Goal: Task Accomplishment & Management: Manage account settings

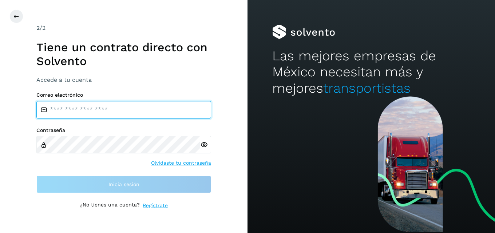
click at [70, 110] on input "email" at bounding box center [123, 109] width 175 height 17
type input "**********"
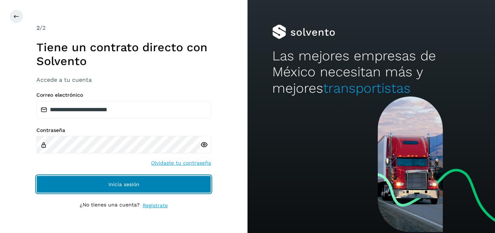
click at [103, 183] on button "Inicia sesión" at bounding box center [123, 184] width 175 height 17
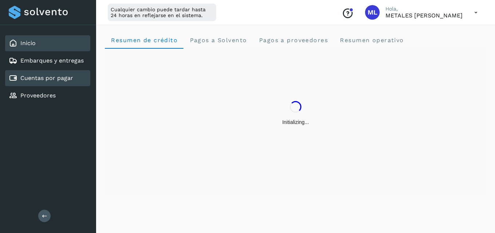
click at [68, 80] on link "Cuentas por pagar" at bounding box center [46, 78] width 53 height 7
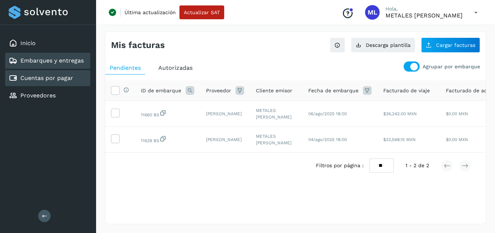
click at [64, 61] on link "Embarques y entregas" at bounding box center [51, 60] width 63 height 7
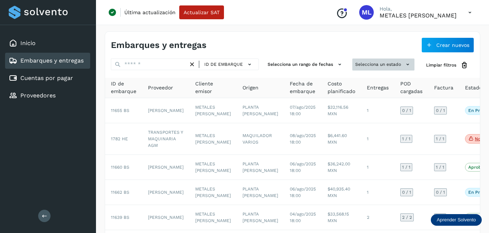
click at [386, 67] on button "Selecciona un estado" at bounding box center [384, 65] width 62 height 12
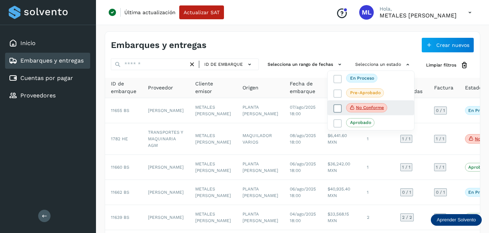
click at [339, 109] on icon at bounding box center [337, 108] width 7 height 7
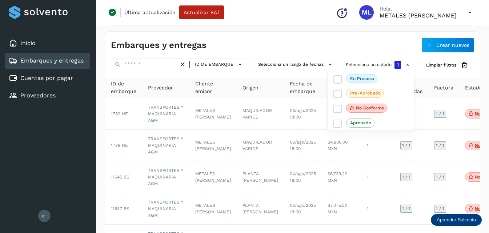
click at [293, 39] on div at bounding box center [244, 116] width 489 height 233
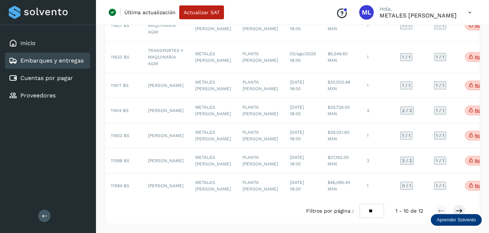
scroll to position [208, 0]
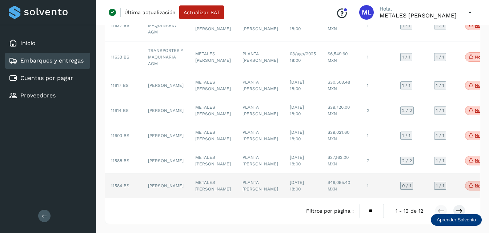
click at [123, 183] on span "11584 BS" at bounding box center [120, 185] width 19 height 5
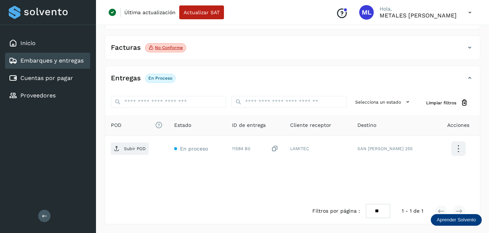
scroll to position [114, 0]
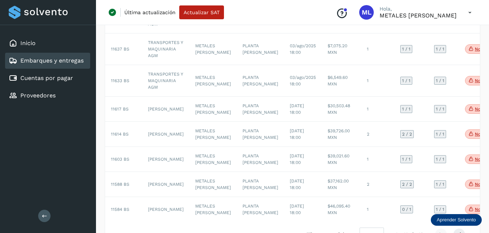
scroll to position [208, 0]
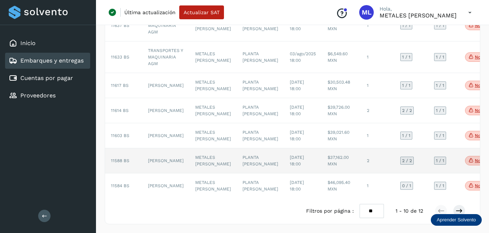
click at [157, 148] on td "[PERSON_NAME]" at bounding box center [165, 160] width 47 height 25
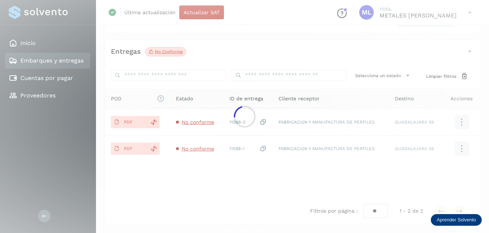
scroll to position [140, 0]
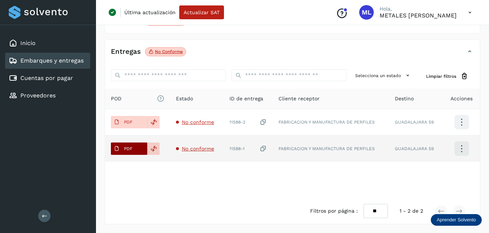
click at [134, 148] on span "PDF" at bounding box center [123, 149] width 24 height 12
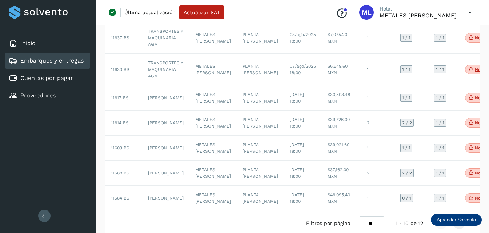
scroll to position [182, 0]
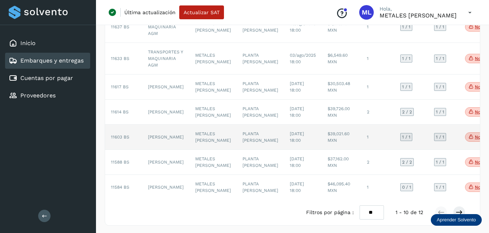
click at [156, 142] on td "[PERSON_NAME]" at bounding box center [165, 137] width 47 height 25
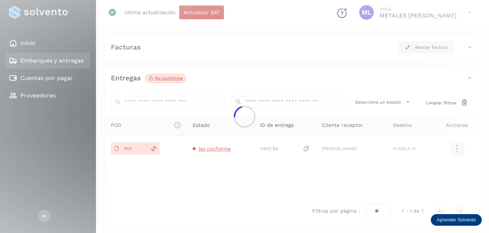
scroll to position [114, 0]
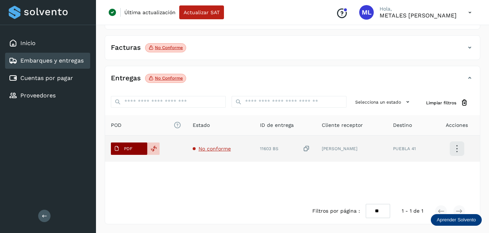
click at [137, 149] on button "PDF" at bounding box center [129, 149] width 36 height 12
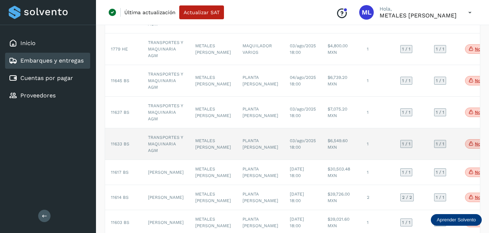
scroll to position [109, 0]
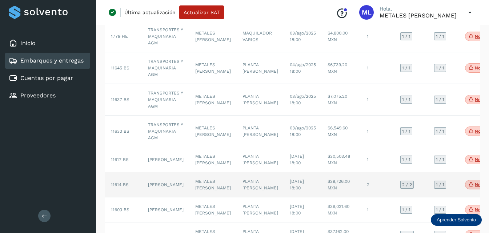
click at [163, 190] on td "[PERSON_NAME]" at bounding box center [165, 184] width 47 height 25
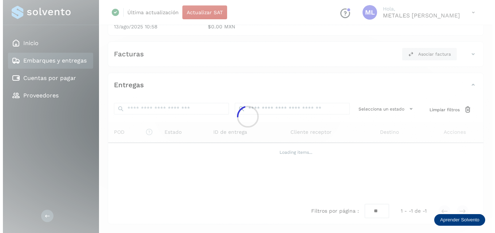
scroll to position [109, 0]
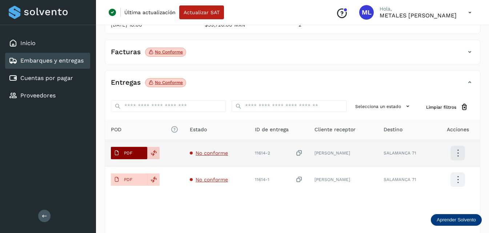
click at [139, 154] on button "PDF" at bounding box center [129, 153] width 36 height 12
click at [210, 152] on span "No conforme" at bounding box center [212, 153] width 32 height 6
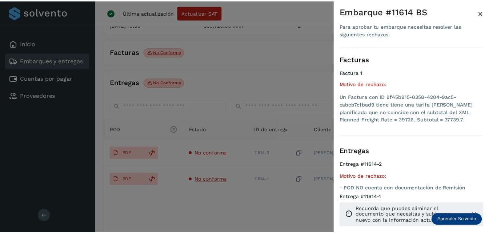
scroll to position [9, 0]
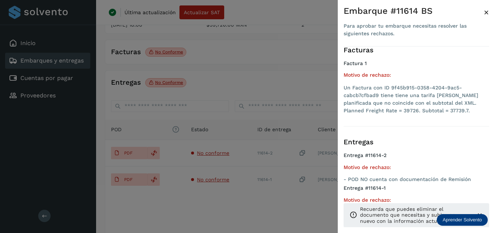
drag, startPoint x: 486, startPoint y: 11, endPoint x: 285, endPoint y: 12, distance: 200.8
click at [486, 11] on span "×" at bounding box center [486, 12] width 5 height 10
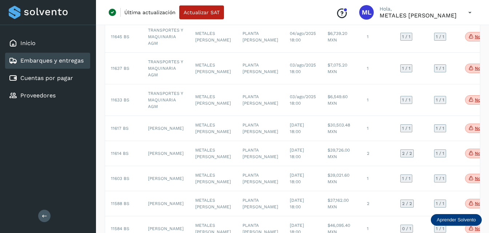
scroll to position [146, 0]
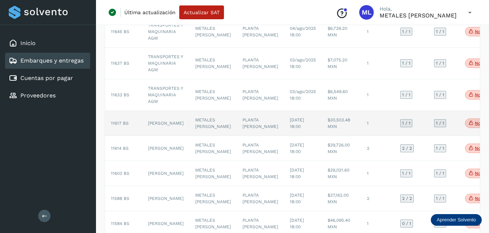
click at [115, 126] on span "11617 BS" at bounding box center [120, 123] width 18 height 5
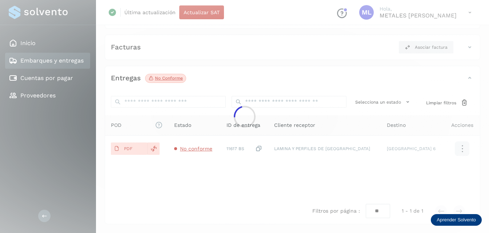
scroll to position [114, 0]
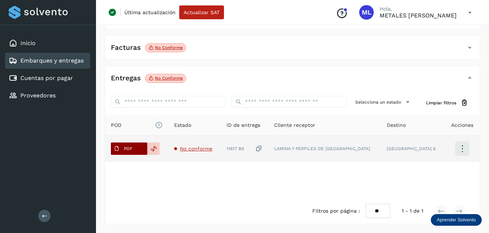
click at [136, 147] on button "PDF" at bounding box center [129, 149] width 36 height 12
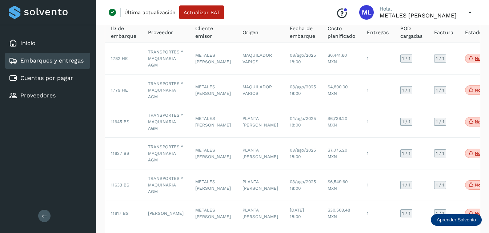
scroll to position [73, 0]
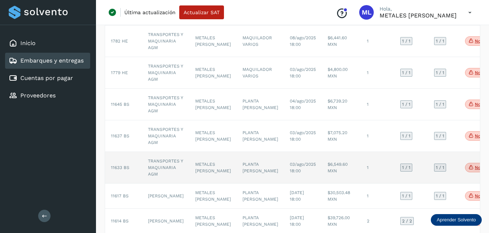
click at [155, 166] on td "TRANSPORTES Y MAQUINARIA AGM" at bounding box center [165, 168] width 47 height 32
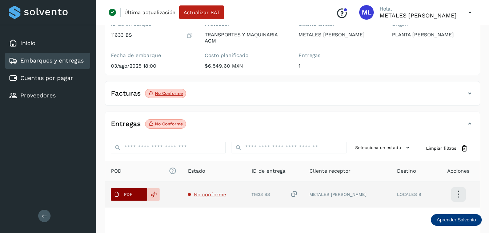
click at [132, 196] on p "PDF" at bounding box center [128, 194] width 8 height 5
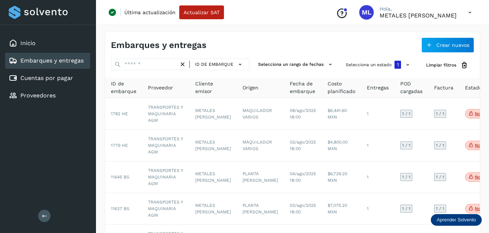
scroll to position [36, 0]
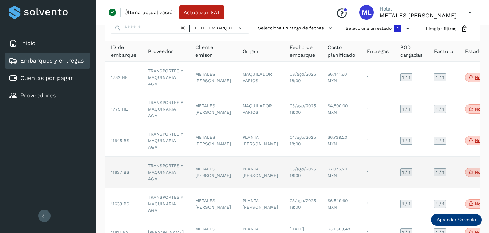
click at [161, 166] on td "TRANSPORTES Y MAQUINARIA AGM" at bounding box center [165, 173] width 47 height 32
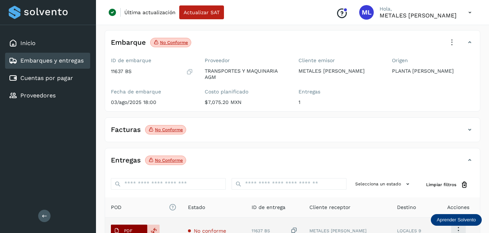
click at [135, 228] on span "PDF" at bounding box center [123, 231] width 24 height 12
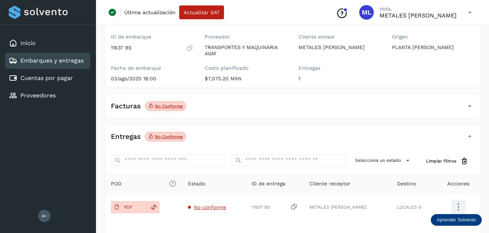
scroll to position [73, 0]
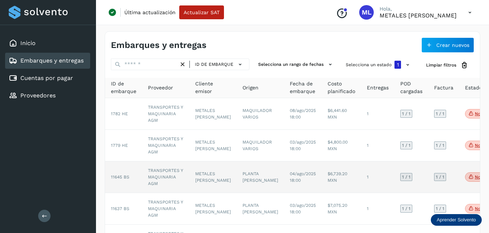
click at [163, 174] on td "TRANSPORTES Y MAQUINARIA AGM" at bounding box center [165, 178] width 47 height 32
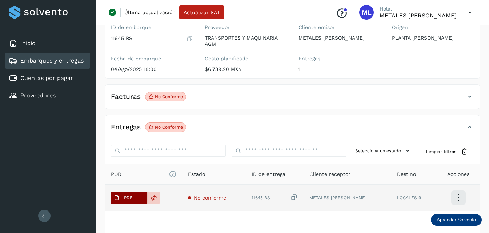
scroll to position [73, 0]
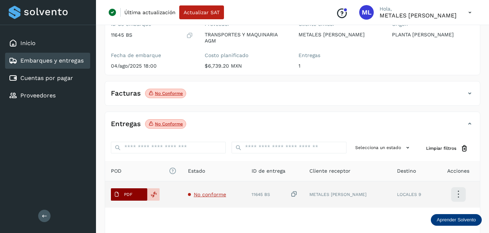
click at [126, 192] on p "PDF" at bounding box center [128, 194] width 8 height 5
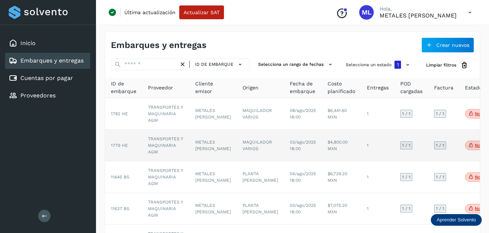
click at [159, 144] on td "TRANSPORTES Y MAQUINARIA AGM" at bounding box center [165, 146] width 47 height 32
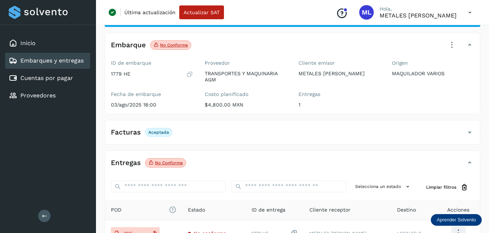
scroll to position [109, 0]
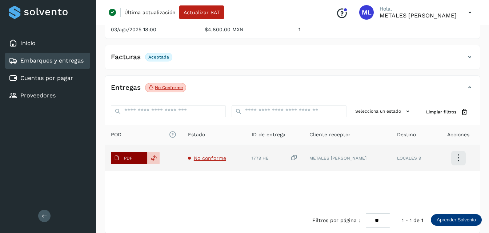
click at [136, 159] on button "PDF" at bounding box center [129, 158] width 36 height 12
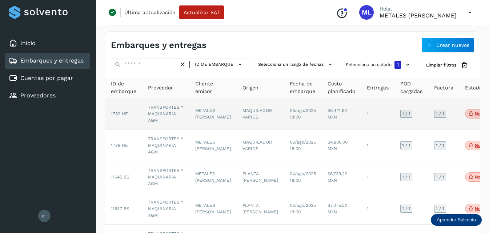
click at [163, 108] on td "TRANSPORTES Y MAQUINARIA AGM" at bounding box center [165, 114] width 47 height 32
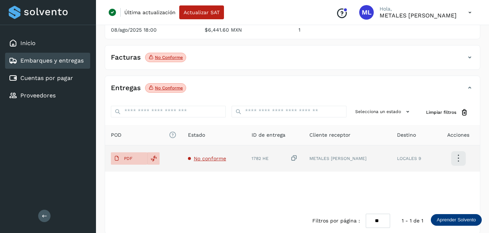
scroll to position [109, 0]
click at [140, 159] on button "PDF" at bounding box center [129, 158] width 36 height 12
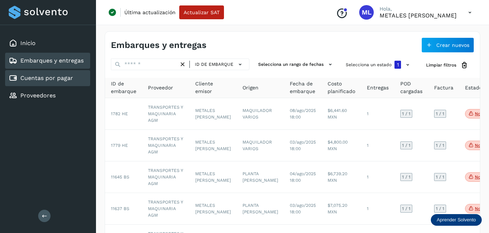
click at [47, 77] on link "Cuentas por pagar" at bounding box center [46, 78] width 53 height 7
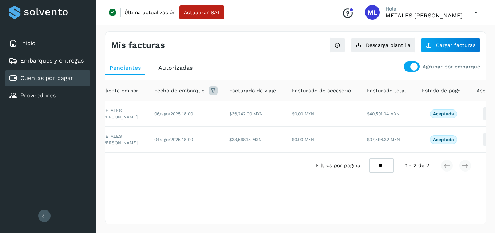
scroll to position [0, 173]
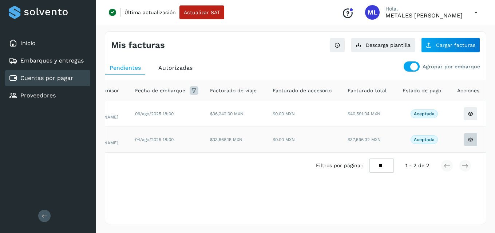
click at [468, 117] on icon at bounding box center [471, 114] width 6 height 6
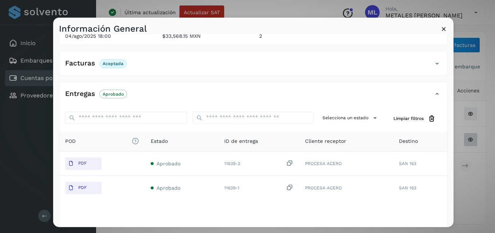
scroll to position [109, 0]
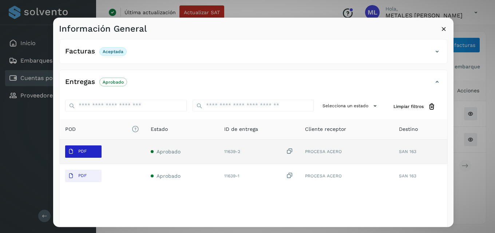
click at [74, 151] on span "PDF" at bounding box center [77, 152] width 24 height 12
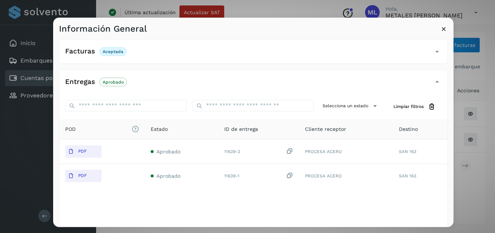
click at [443, 26] on icon at bounding box center [444, 29] width 8 height 8
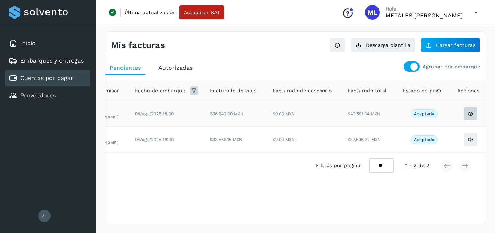
click at [468, 114] on icon at bounding box center [471, 114] width 6 height 6
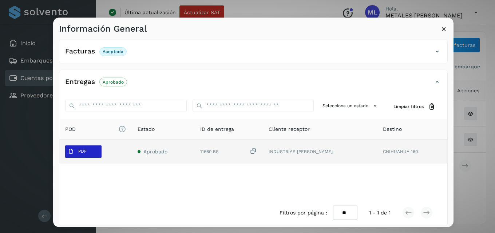
click at [78, 154] on p "PDF" at bounding box center [82, 151] width 8 height 5
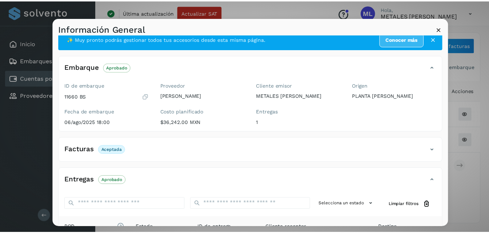
scroll to position [0, 0]
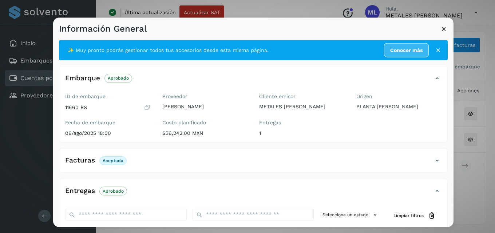
click at [445, 27] on icon at bounding box center [444, 29] width 8 height 8
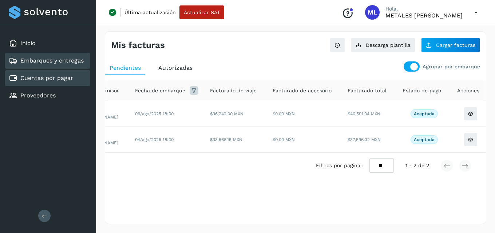
click at [59, 60] on link "Embarques y entregas" at bounding box center [51, 60] width 63 height 7
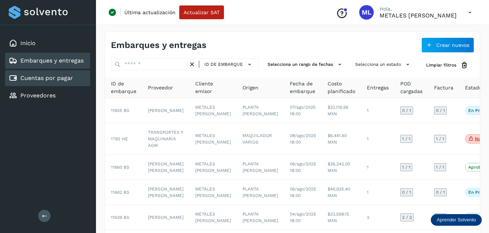
click at [58, 81] on link "Cuentas por pagar" at bounding box center [46, 78] width 53 height 7
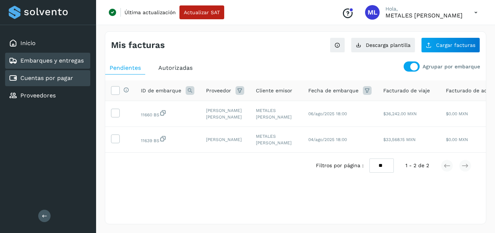
click at [61, 57] on link "Embarques y entregas" at bounding box center [51, 60] width 63 height 7
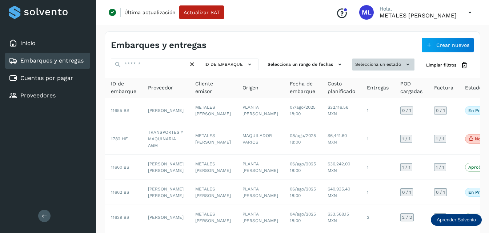
click at [400, 65] on button "Selecciona un estado" at bounding box center [384, 65] width 62 height 12
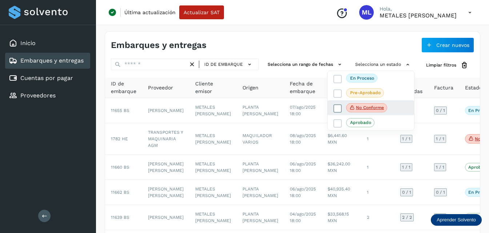
click at [355, 107] on span "No conforme" at bounding box center [366, 107] width 41 height 9
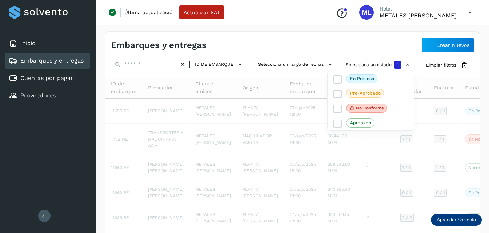
click at [306, 40] on div at bounding box center [244, 116] width 489 height 233
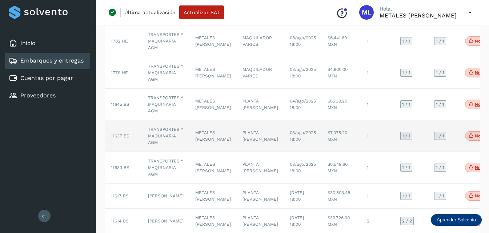
scroll to position [109, 0]
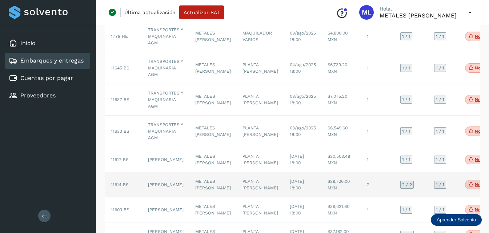
click at [161, 190] on td "[PERSON_NAME]" at bounding box center [165, 184] width 47 height 25
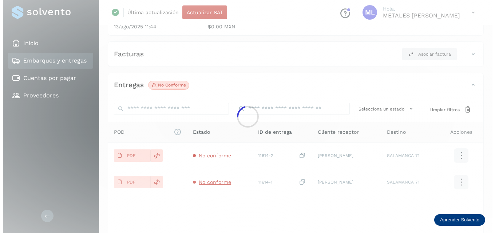
scroll to position [109, 0]
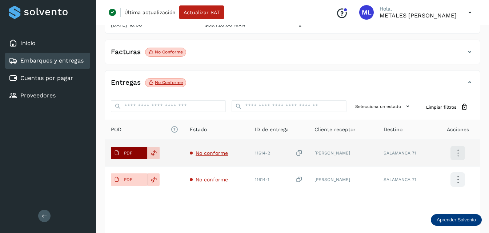
click at [139, 156] on button "PDF" at bounding box center [129, 153] width 36 height 12
click at [203, 152] on span "No conforme" at bounding box center [212, 153] width 32 height 6
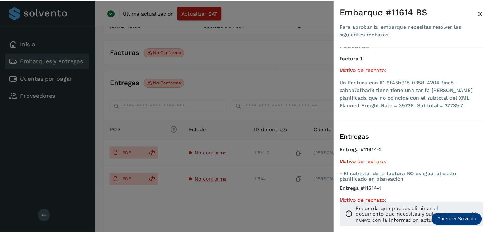
scroll to position [21, 0]
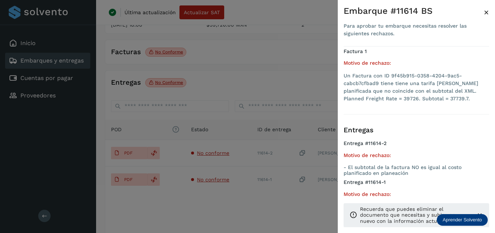
click at [487, 14] on span "×" at bounding box center [486, 12] width 5 height 10
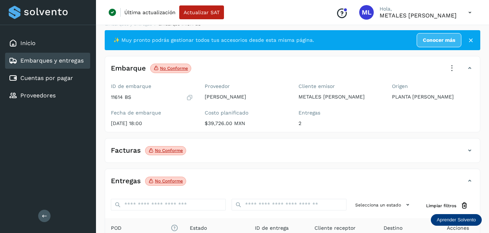
scroll to position [0, 0]
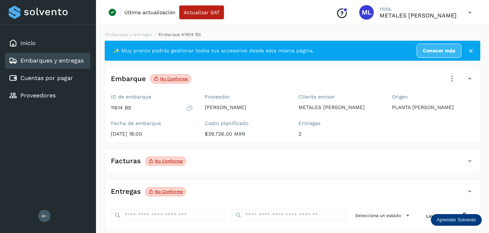
click at [451, 74] on icon at bounding box center [452, 79] width 16 height 16
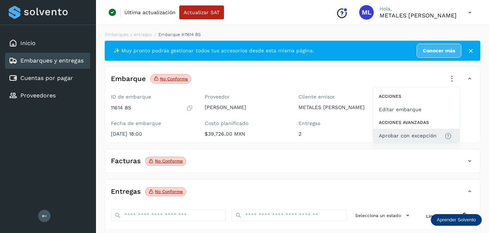
click at [395, 136] on span "Aprobar con excepción" at bounding box center [408, 136] width 58 height 8
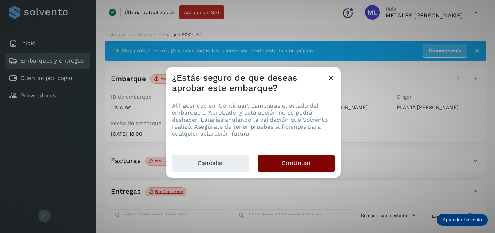
click at [294, 163] on span "Continuar" at bounding box center [296, 163] width 29 height 8
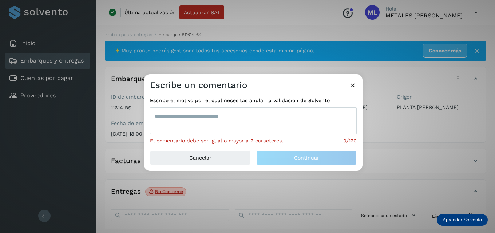
click at [236, 128] on textarea at bounding box center [253, 120] width 207 height 27
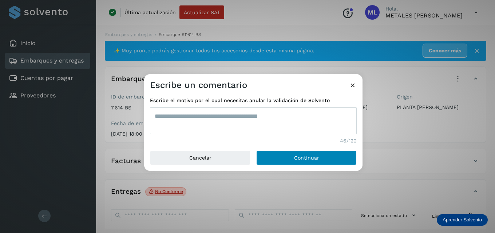
type textarea "**********"
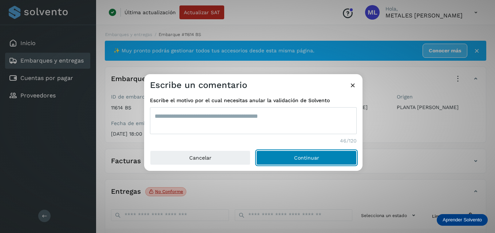
click at [283, 157] on button "Continuar" at bounding box center [306, 158] width 100 height 15
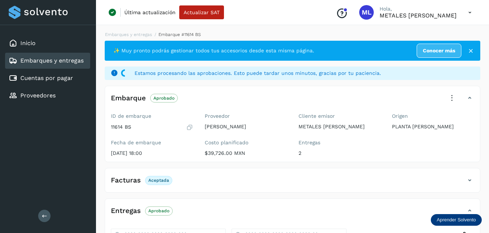
click at [57, 57] on div "Embarques y entregas" at bounding box center [46, 60] width 75 height 9
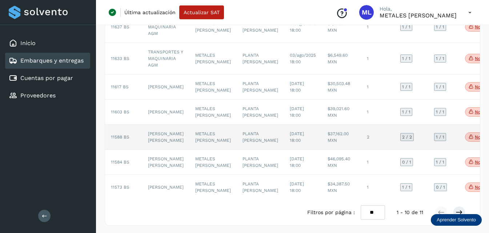
scroll to position [215, 0]
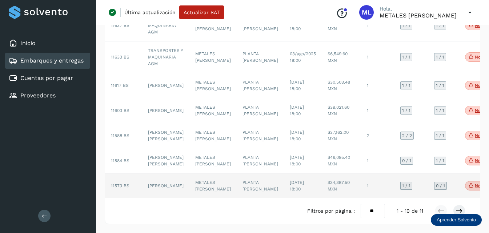
click at [161, 174] on td "[PERSON_NAME]" at bounding box center [165, 186] width 47 height 25
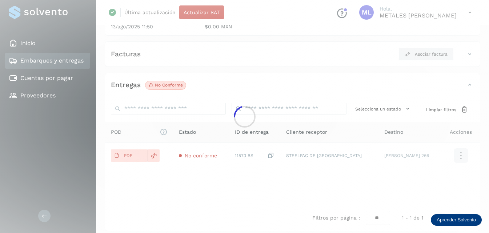
scroll to position [114, 0]
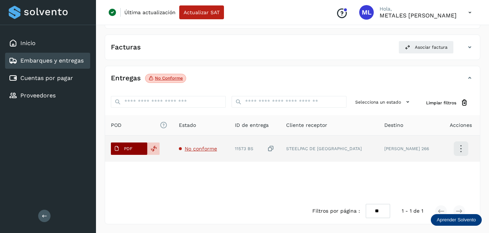
click at [140, 148] on button "PDF" at bounding box center [129, 149] width 36 height 12
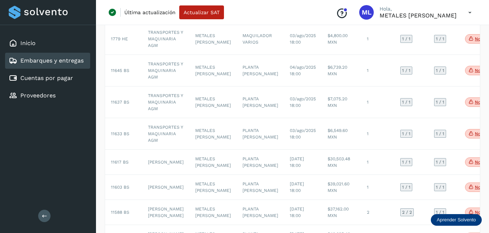
scroll to position [109, 0]
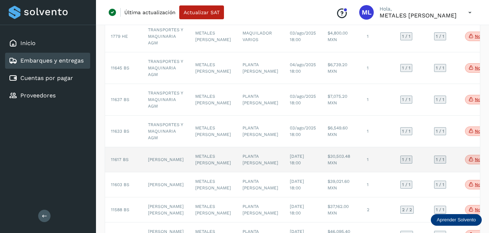
click at [119, 162] on span "11617 BS" at bounding box center [120, 159] width 18 height 5
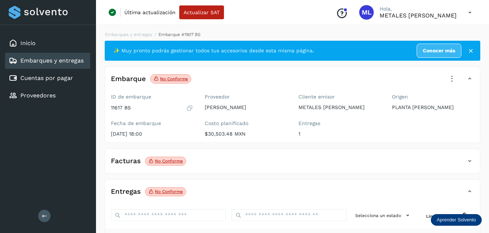
click at [451, 77] on icon at bounding box center [452, 79] width 16 height 16
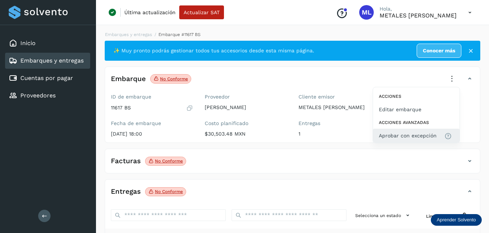
click at [402, 135] on span "Aprobar con excepción" at bounding box center [408, 136] width 58 height 8
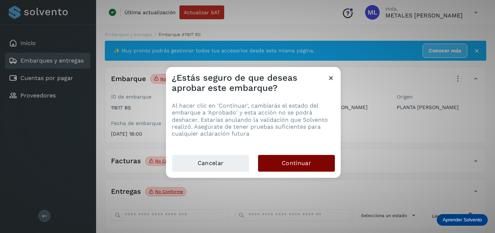
click at [278, 162] on button "Continuar" at bounding box center [296, 163] width 77 height 17
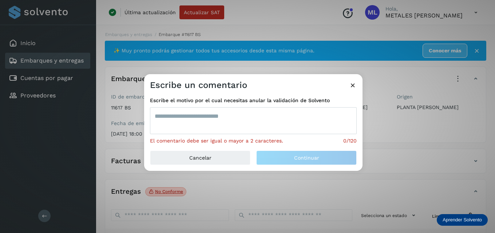
click at [193, 111] on textarea at bounding box center [253, 120] width 207 height 27
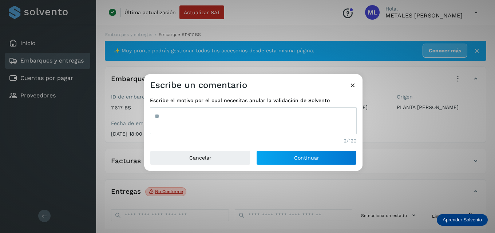
type textarea "*"
click at [280, 117] on textarea "**********" at bounding box center [253, 120] width 207 height 27
paste textarea "*****"
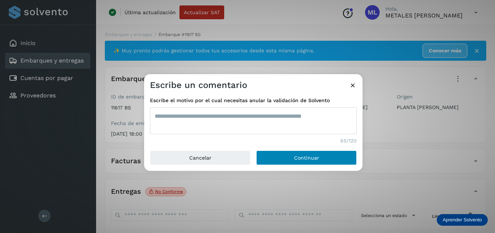
type textarea "**********"
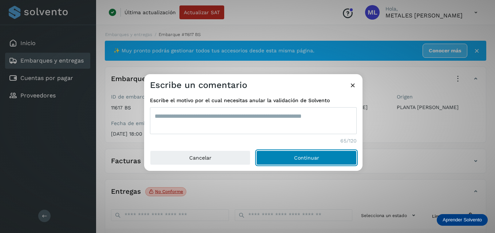
click at [302, 154] on button "Continuar" at bounding box center [306, 158] width 100 height 15
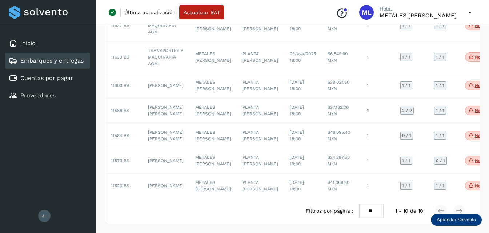
scroll to position [208, 0]
click at [371, 208] on select "** ** **" at bounding box center [371, 211] width 24 height 14
select select "**"
click at [359, 204] on select "** ** **" at bounding box center [371, 211] width 24 height 14
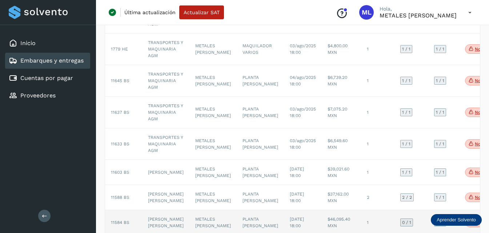
scroll to position [109, 0]
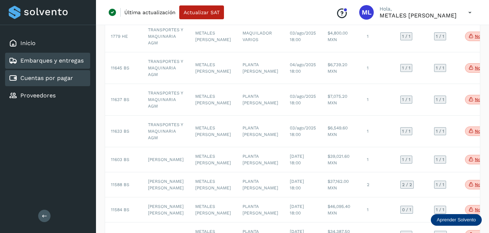
click at [73, 79] on div "Cuentas por pagar" at bounding box center [47, 78] width 85 height 16
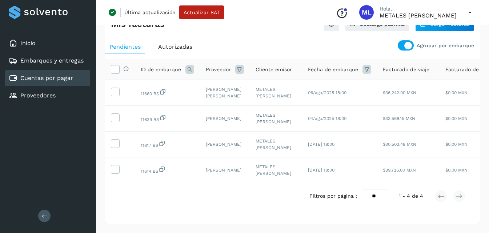
scroll to position [44, 0]
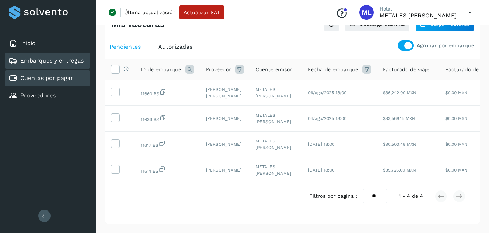
click at [63, 62] on link "Embarques y entregas" at bounding box center [51, 60] width 63 height 7
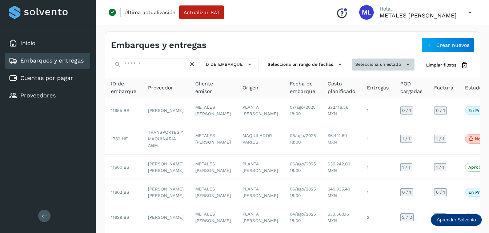
click at [366, 63] on button "Selecciona un estado" at bounding box center [384, 65] width 62 height 12
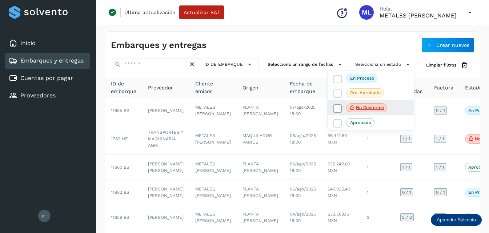
click at [341, 107] on icon at bounding box center [337, 108] width 7 height 7
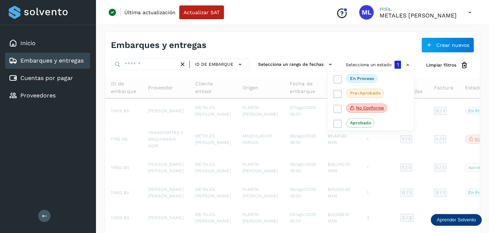
click at [302, 43] on div at bounding box center [244, 116] width 489 height 233
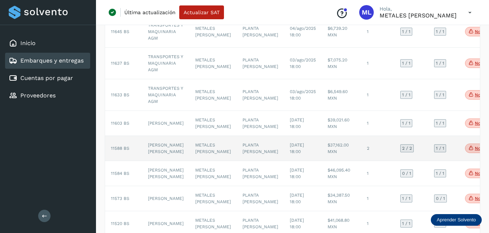
click at [118, 149] on span "11588 BS" at bounding box center [120, 148] width 19 height 5
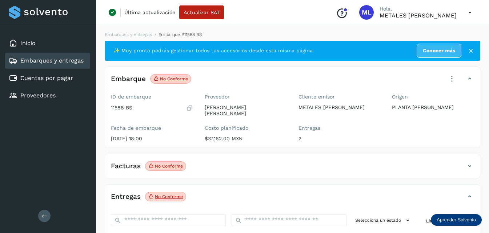
click at [450, 74] on icon at bounding box center [452, 79] width 16 height 16
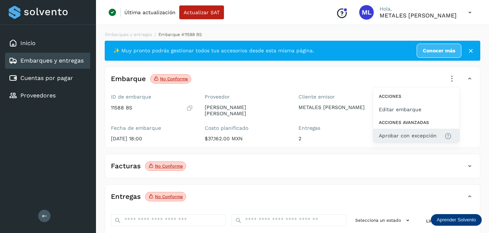
click at [405, 135] on span "Aprobar con excepción" at bounding box center [408, 136] width 58 height 8
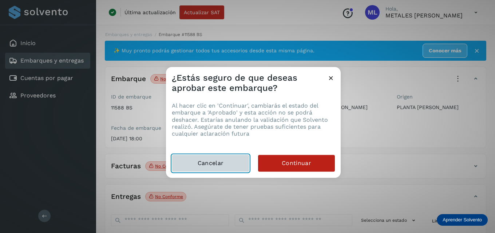
click at [226, 165] on button "Cancelar" at bounding box center [210, 163] width 77 height 17
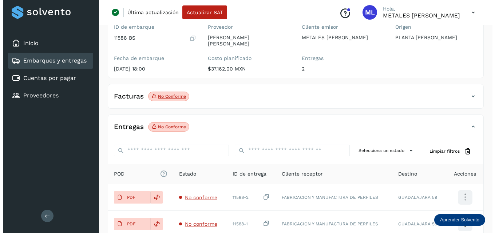
scroll to position [73, 0]
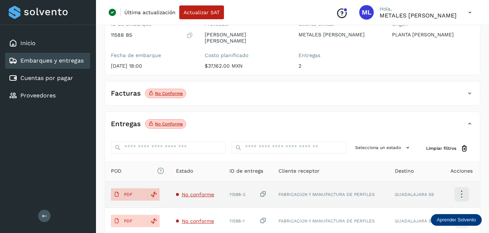
click at [195, 192] on span "No conforme" at bounding box center [198, 195] width 32 height 6
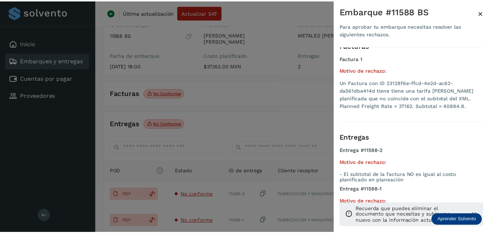
scroll to position [21, 0]
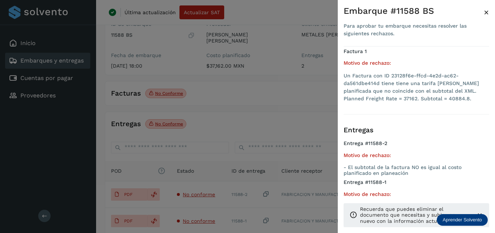
click at [483, 13] on div "Embarque #11588 BS" at bounding box center [413, 11] width 140 height 11
click at [486, 7] on span "×" at bounding box center [486, 12] width 5 height 10
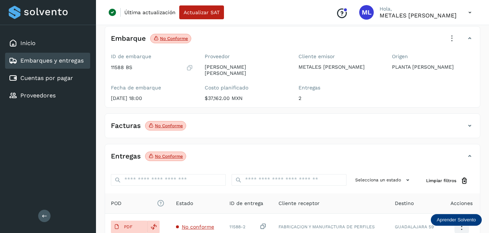
scroll to position [0, 0]
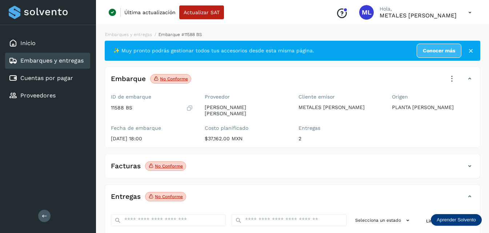
click at [453, 77] on icon at bounding box center [452, 79] width 16 height 16
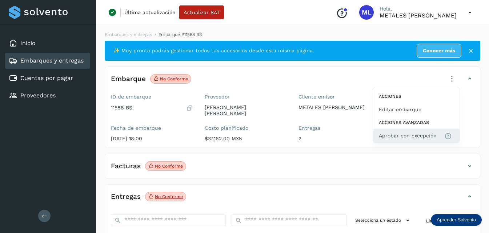
click at [387, 136] on span "Aprobar con excepción" at bounding box center [408, 136] width 58 height 8
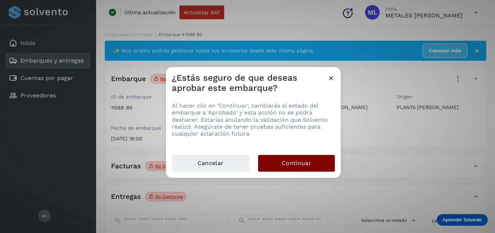
click at [275, 162] on button "Continuar" at bounding box center [296, 163] width 77 height 17
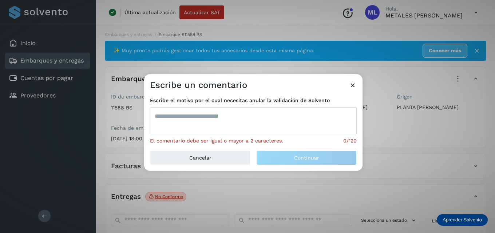
click at [208, 126] on textarea at bounding box center [253, 120] width 207 height 27
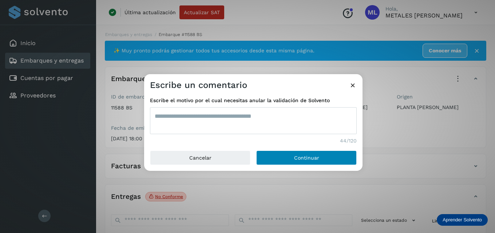
type textarea "**********"
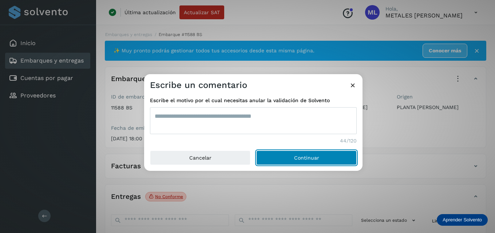
click at [291, 155] on button "Continuar" at bounding box center [306, 158] width 100 height 15
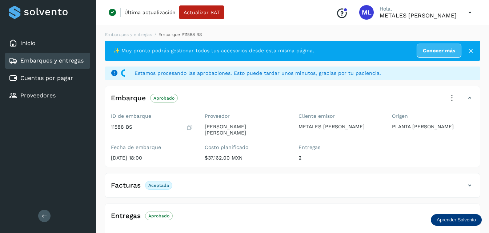
click at [69, 61] on link "Embarques y entregas" at bounding box center [51, 60] width 63 height 7
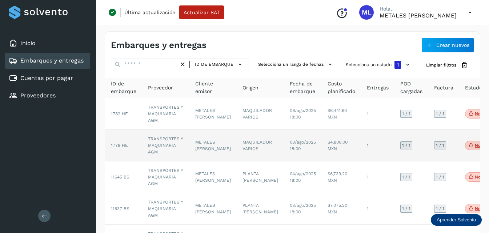
click at [165, 145] on td "TRANSPORTES Y MAQUINARIA AGM" at bounding box center [165, 146] width 47 height 32
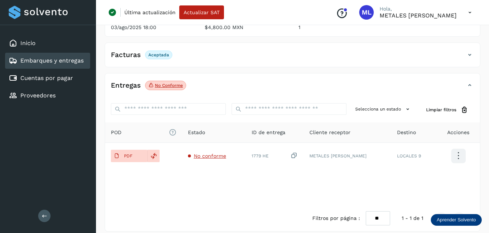
scroll to position [119, 0]
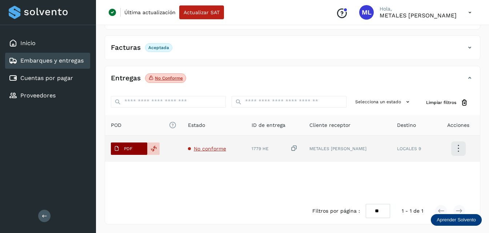
click at [134, 147] on span "PDF" at bounding box center [123, 149] width 24 height 12
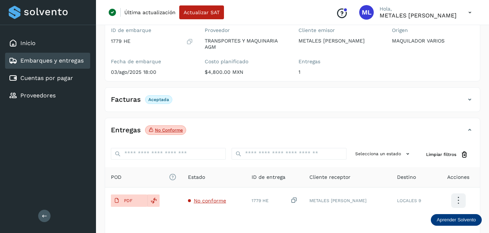
scroll to position [0, 0]
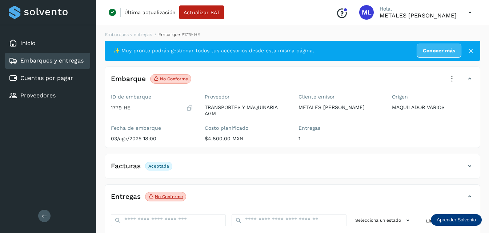
click at [453, 79] on icon at bounding box center [452, 79] width 16 height 16
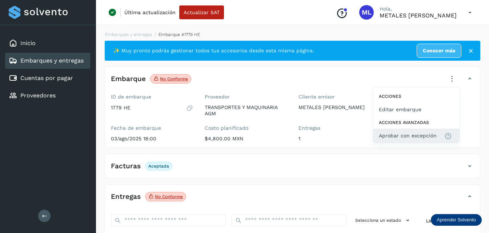
click at [398, 140] on span "Aprobar con excepción" at bounding box center [408, 136] width 58 height 8
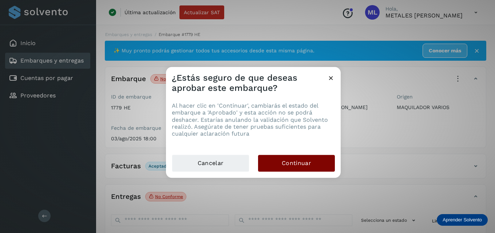
click at [280, 160] on button "Continuar" at bounding box center [296, 163] width 77 height 17
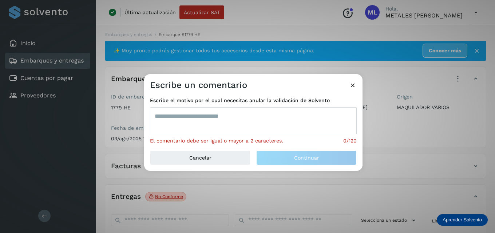
click at [197, 111] on textarea at bounding box center [253, 120] width 207 height 27
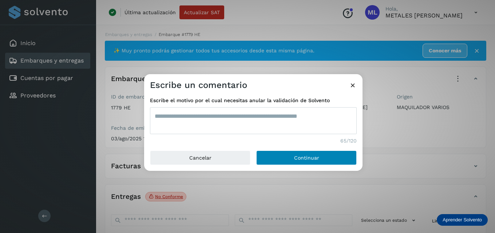
type textarea "**********"
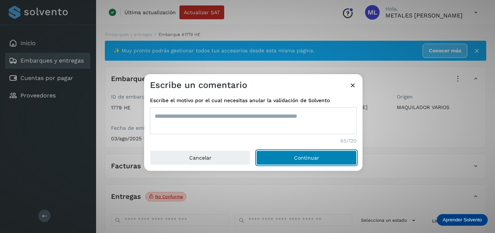
click at [333, 158] on button "Continuar" at bounding box center [306, 158] width 100 height 15
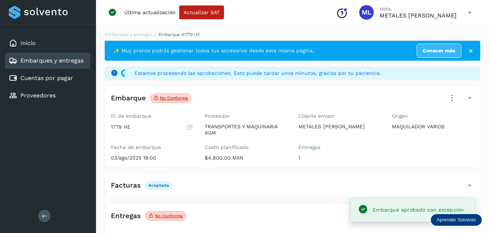
click at [76, 63] on link "Embarques y entregas" at bounding box center [51, 60] width 63 height 7
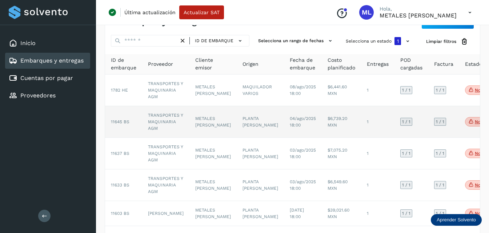
scroll to position [36, 0]
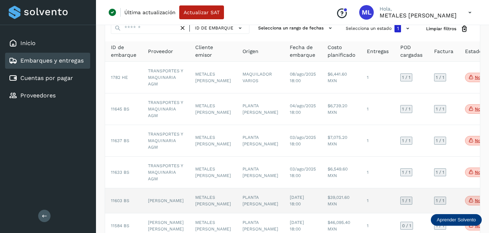
click at [119, 198] on td "11603 BS" at bounding box center [123, 200] width 37 height 25
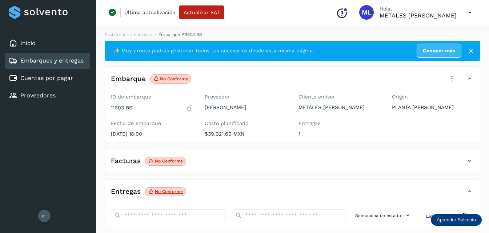
click at [453, 77] on icon at bounding box center [452, 79] width 16 height 16
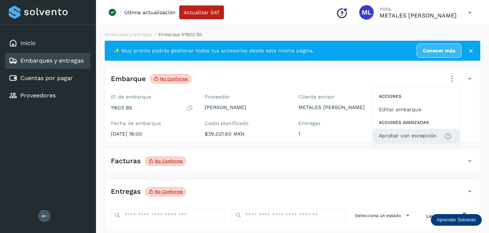
click at [406, 135] on span "Aprobar con excepción" at bounding box center [408, 136] width 58 height 8
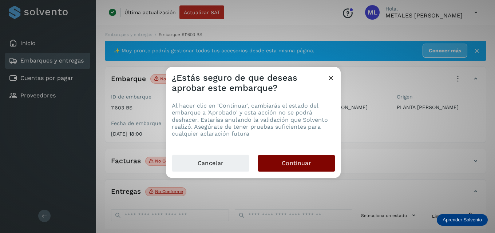
click at [281, 160] on button "Continuar" at bounding box center [296, 163] width 77 height 17
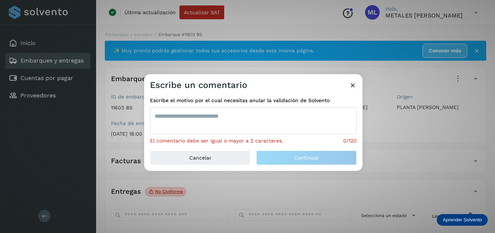
click at [229, 119] on textarea at bounding box center [253, 120] width 207 height 27
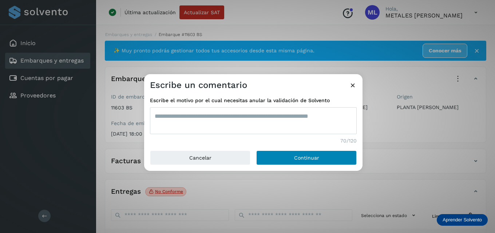
type textarea "**********"
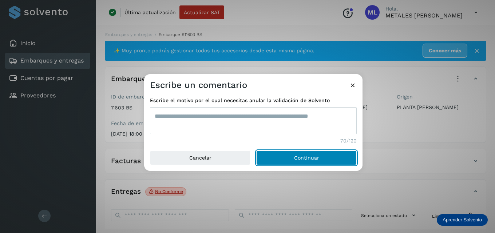
click at [291, 154] on button "Continuar" at bounding box center [306, 158] width 100 height 15
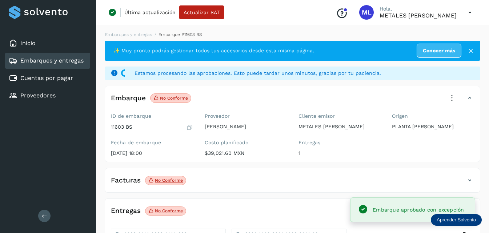
click at [80, 64] on div "Embarques y entregas" at bounding box center [46, 60] width 75 height 9
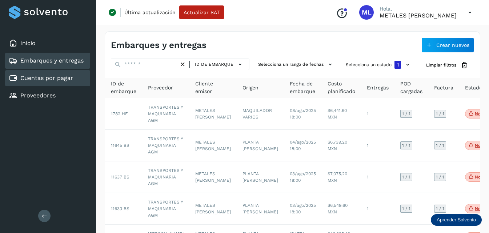
click at [77, 74] on div "Cuentas por pagar" at bounding box center [47, 78] width 85 height 16
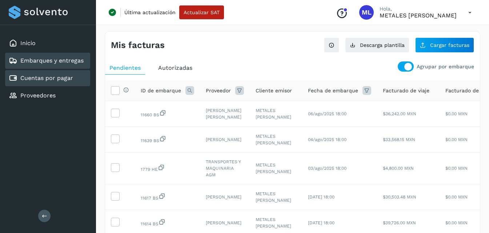
click at [68, 60] on link "Embarques y entregas" at bounding box center [51, 60] width 63 height 7
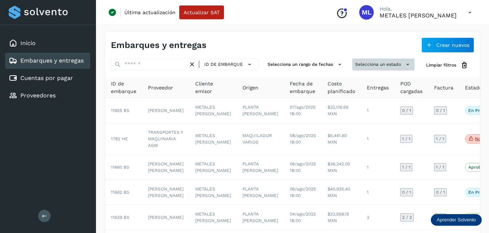
click at [358, 61] on button "Selecciona un estado" at bounding box center [384, 65] width 62 height 12
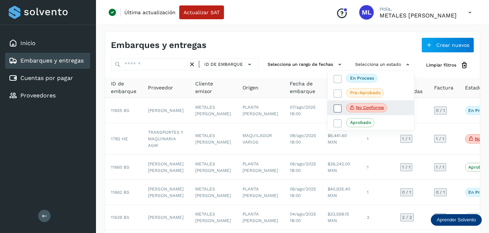
click at [337, 111] on icon at bounding box center [337, 108] width 7 height 7
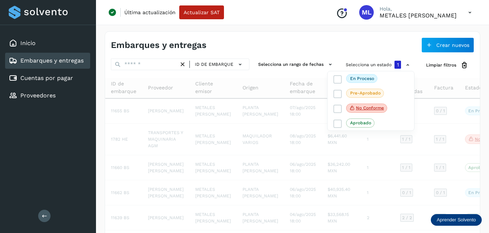
click at [283, 39] on div at bounding box center [244, 116] width 489 height 233
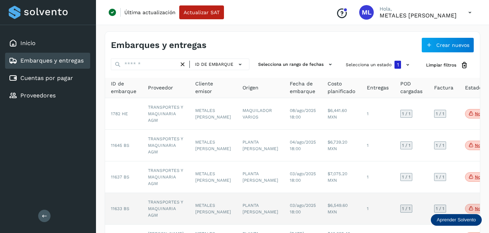
click at [166, 210] on td "TRANSPORTES Y MAQUINARIA AGM" at bounding box center [165, 209] width 47 height 32
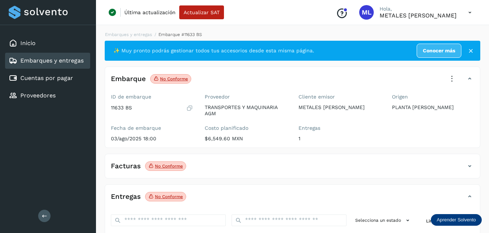
click at [453, 76] on icon at bounding box center [452, 79] width 16 height 16
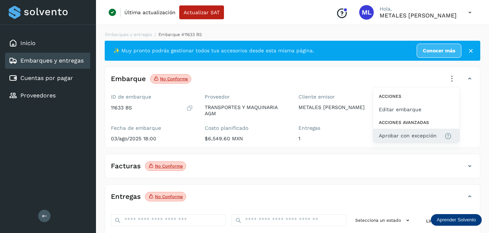
click at [399, 138] on span "Aprobar con excepción" at bounding box center [408, 136] width 58 height 8
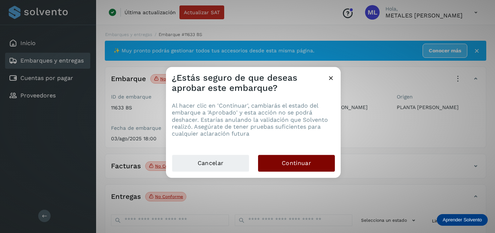
click at [287, 163] on span "Continuar" at bounding box center [296, 163] width 29 height 8
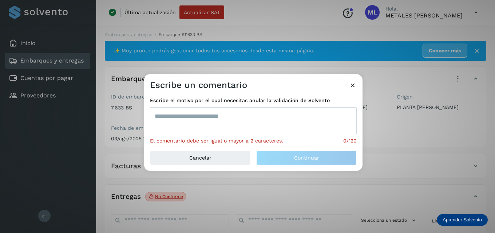
click at [211, 116] on textarea at bounding box center [253, 120] width 207 height 27
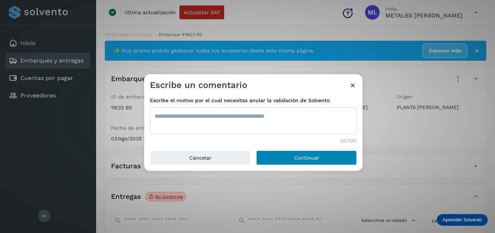
type textarea "**********"
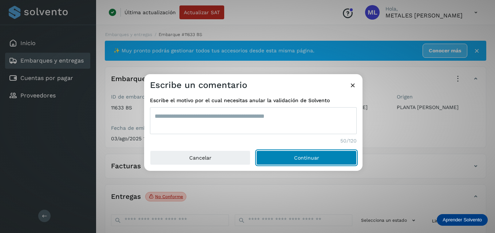
click at [283, 154] on button "Continuar" at bounding box center [306, 158] width 100 height 15
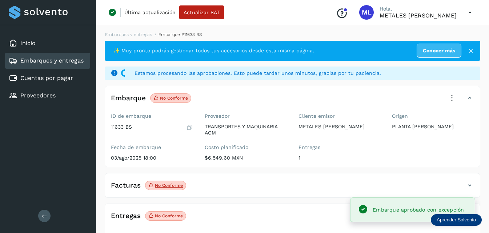
click at [49, 59] on link "Embarques y entregas" at bounding box center [51, 60] width 63 height 7
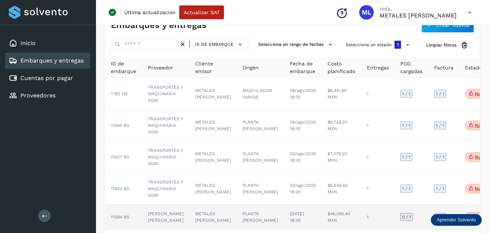
scroll to position [36, 0]
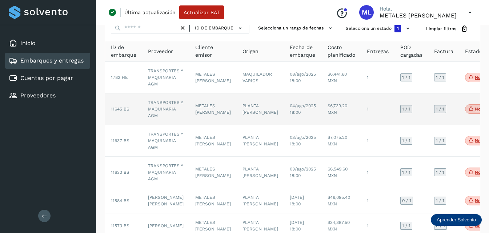
click at [167, 103] on td "TRANSPORTES Y MAQUINARIA AGM" at bounding box center [165, 110] width 47 height 32
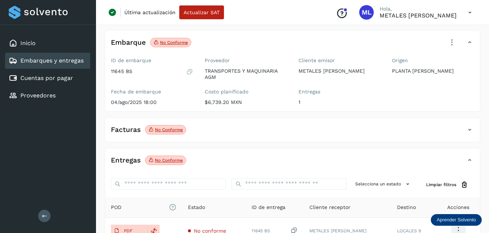
click at [452, 38] on icon at bounding box center [452, 43] width 16 height 16
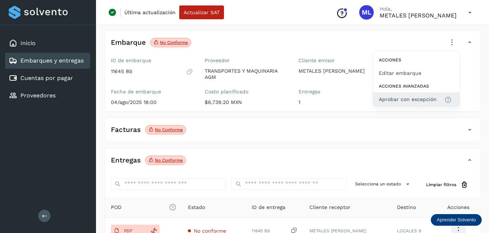
click at [397, 97] on span "Aprobar con excepción" at bounding box center [408, 99] width 58 height 8
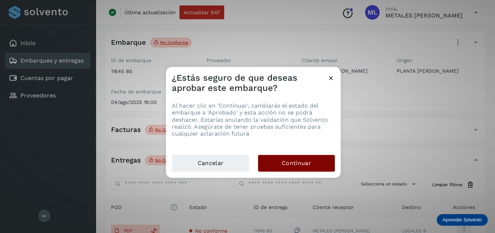
click at [273, 156] on button "Continuar" at bounding box center [296, 163] width 77 height 17
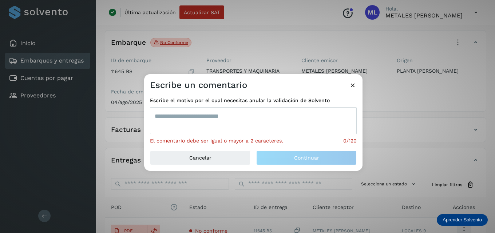
click at [219, 116] on textarea at bounding box center [253, 120] width 207 height 27
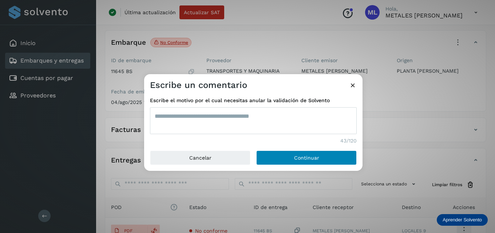
type textarea "**********"
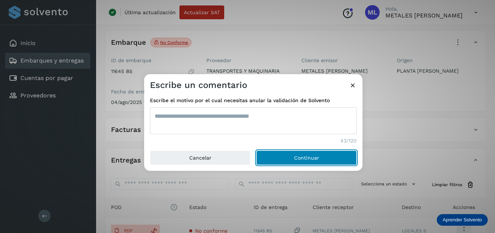
click at [271, 159] on button "Continuar" at bounding box center [306, 158] width 100 height 15
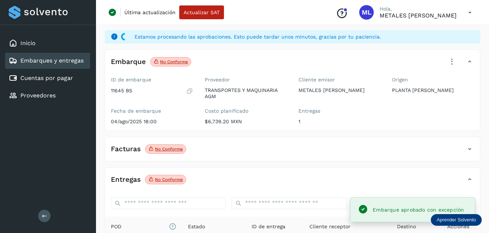
click at [59, 59] on link "Embarques y entregas" at bounding box center [51, 60] width 63 height 7
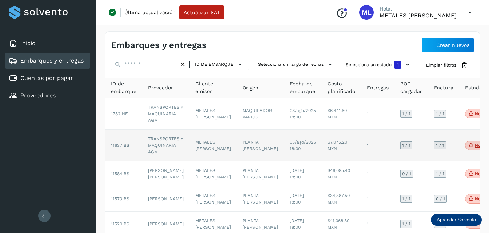
click at [149, 144] on td "TRANSPORTES Y MAQUINARIA AGM" at bounding box center [165, 146] width 47 height 32
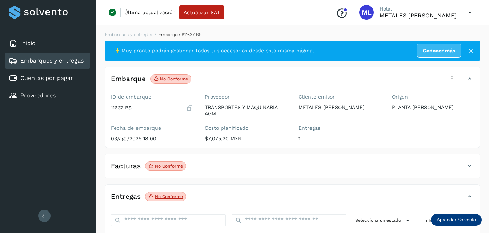
click at [453, 75] on icon at bounding box center [452, 79] width 16 height 16
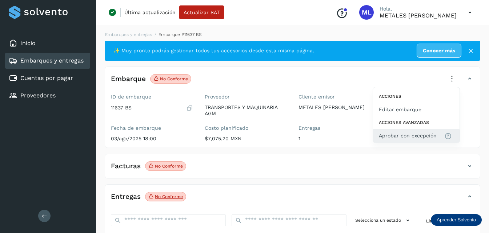
click at [408, 131] on button "Aprobar con excepción" at bounding box center [416, 136] width 87 height 14
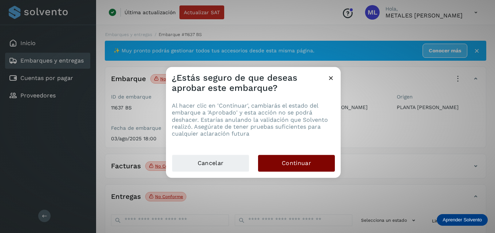
click at [287, 162] on span "Continuar" at bounding box center [296, 163] width 29 height 8
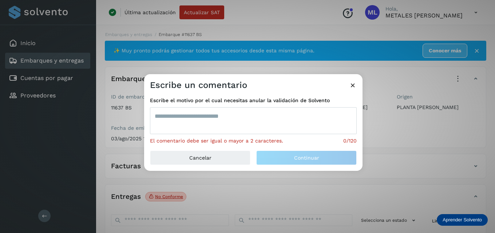
click at [221, 123] on textarea at bounding box center [253, 120] width 207 height 27
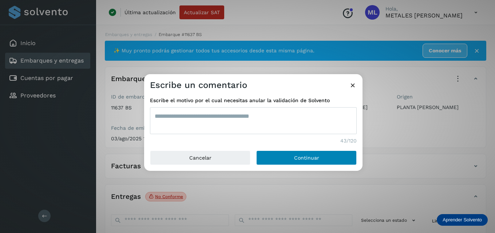
type textarea "**********"
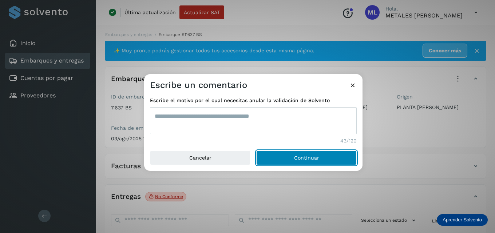
click at [272, 154] on button "Continuar" at bounding box center [306, 158] width 100 height 15
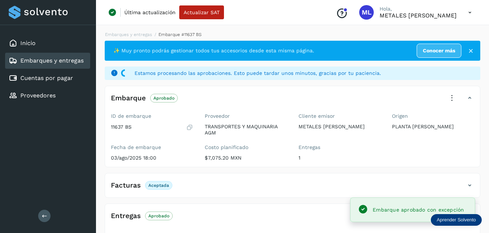
click at [69, 59] on link "Embarques y entregas" at bounding box center [51, 60] width 63 height 7
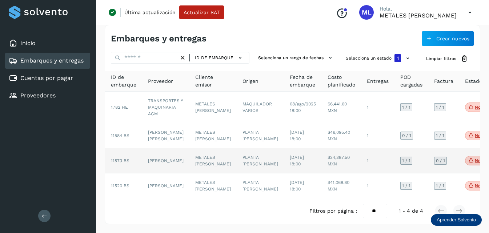
scroll to position [25, 0]
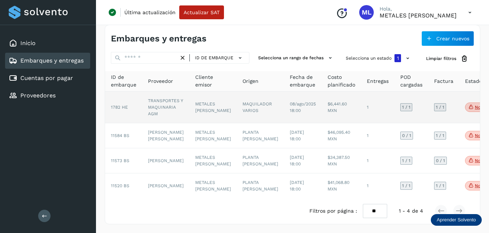
click at [162, 92] on td "TRANSPORTES Y MAQUINARIA AGM" at bounding box center [165, 108] width 47 height 32
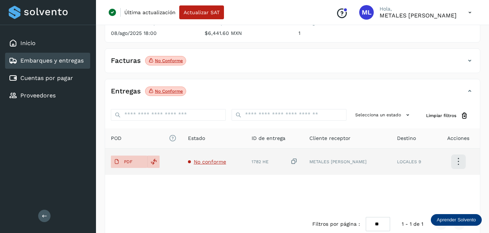
scroll to position [109, 0]
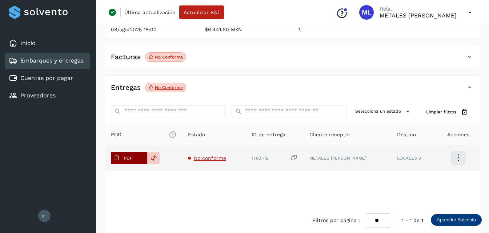
click at [138, 156] on button "PDF" at bounding box center [129, 158] width 36 height 12
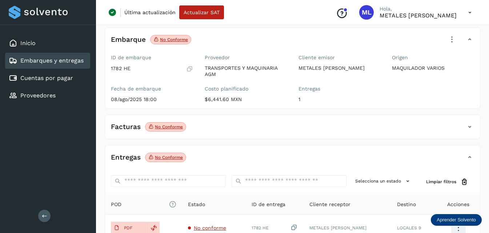
scroll to position [0, 0]
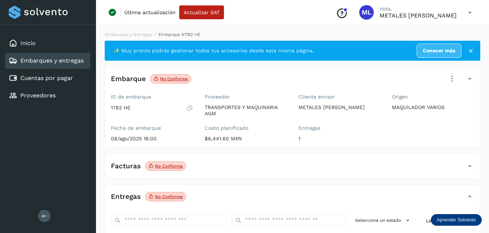
click at [448, 79] on icon at bounding box center [452, 79] width 16 height 16
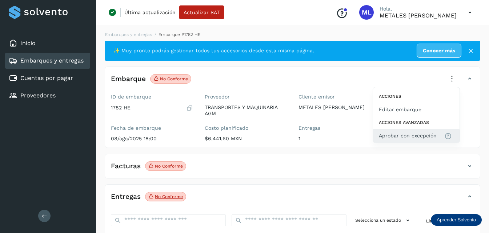
click at [384, 138] on span "Aprobar con excepción" at bounding box center [408, 136] width 58 height 8
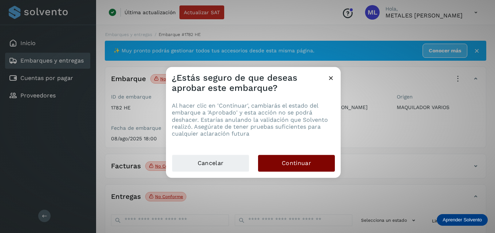
click at [282, 160] on span "Continuar" at bounding box center [296, 163] width 29 height 8
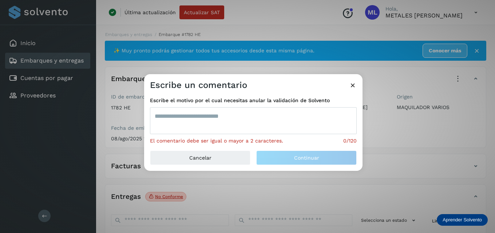
click at [212, 120] on textarea at bounding box center [253, 120] width 207 height 27
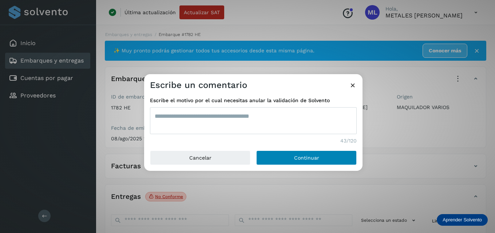
type textarea "**********"
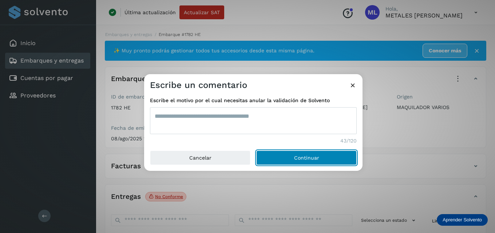
click at [283, 158] on button "Continuar" at bounding box center [306, 158] width 100 height 15
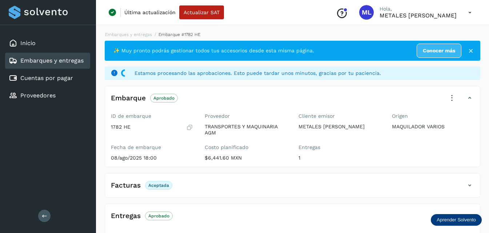
click at [56, 61] on link "Embarques y entregas" at bounding box center [51, 60] width 63 height 7
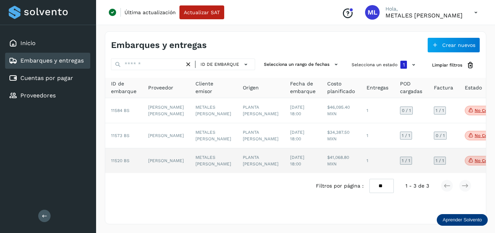
click at [159, 173] on td "[PERSON_NAME]" at bounding box center [165, 160] width 47 height 25
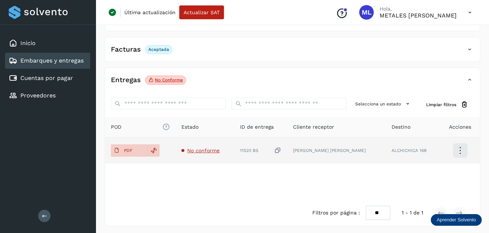
scroll to position [114, 0]
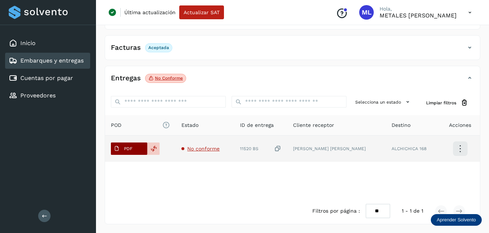
click at [134, 147] on span "PDF" at bounding box center [123, 149] width 24 height 12
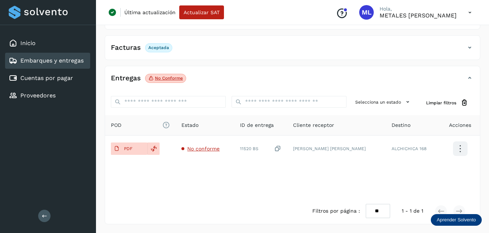
click at [56, 61] on link "Embarques y entregas" at bounding box center [51, 60] width 63 height 7
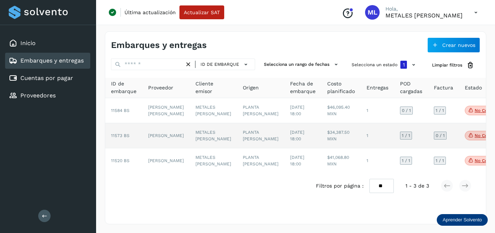
click at [121, 142] on td "11573 BS" at bounding box center [123, 135] width 37 height 25
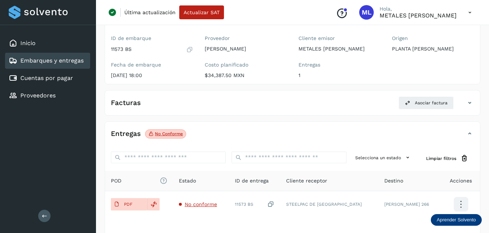
scroll to position [114, 0]
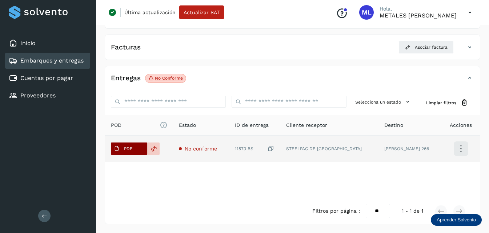
click at [139, 149] on button "PDF" at bounding box center [129, 149] width 36 height 12
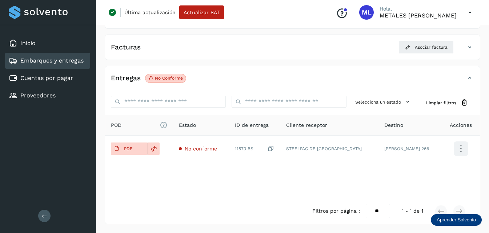
click at [33, 55] on div "Embarques y entregas" at bounding box center [47, 61] width 85 height 16
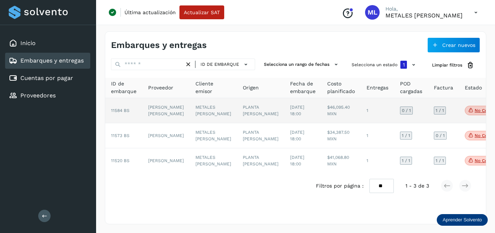
click at [159, 117] on td "[PERSON_NAME]" at bounding box center [165, 110] width 47 height 25
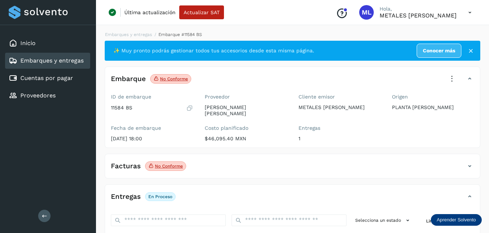
click at [41, 61] on link "Embarques y entregas" at bounding box center [51, 60] width 63 height 7
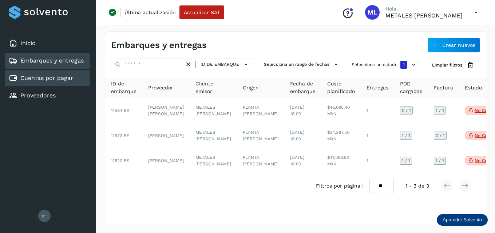
click at [38, 77] on link "Cuentas por pagar" at bounding box center [46, 78] width 53 height 7
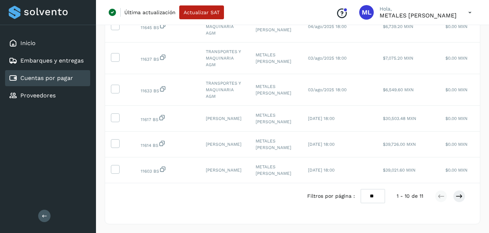
scroll to position [228, 0]
click at [369, 198] on select "** ** **" at bounding box center [373, 196] width 24 height 14
select select "**"
click at [362, 189] on select "** ** **" at bounding box center [373, 196] width 24 height 14
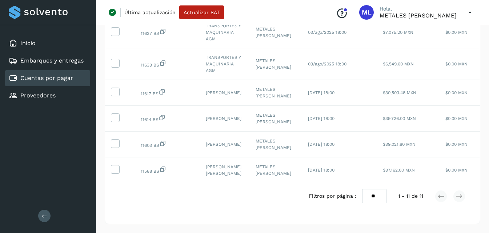
scroll to position [254, 0]
click at [116, 114] on icon at bounding box center [115, 118] width 8 height 8
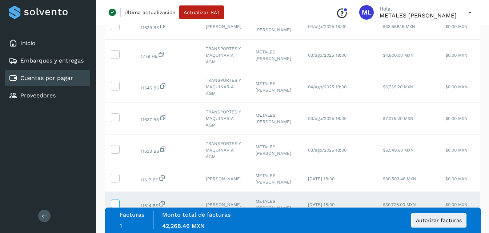
scroll to position [108, 0]
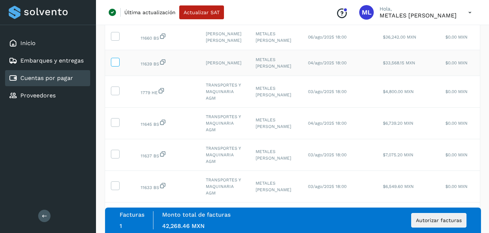
click at [115, 65] on icon at bounding box center [115, 62] width 8 height 8
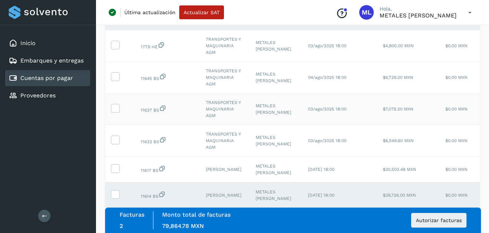
scroll to position [181, 0]
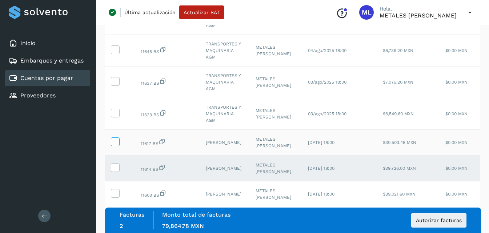
click at [117, 145] on icon at bounding box center [115, 142] width 8 height 8
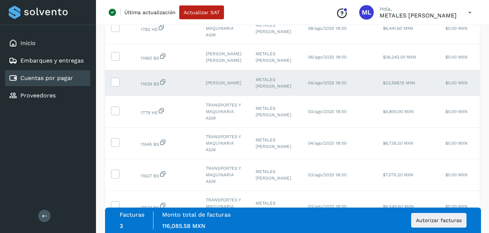
scroll to position [72, 0]
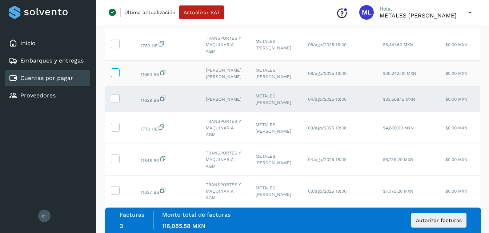
click at [116, 76] on icon at bounding box center [115, 72] width 8 height 8
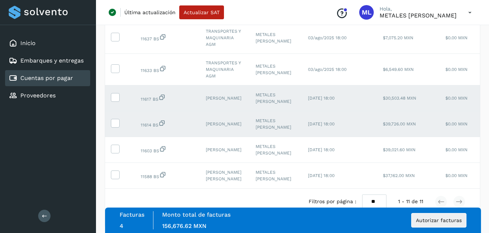
scroll to position [254, 0]
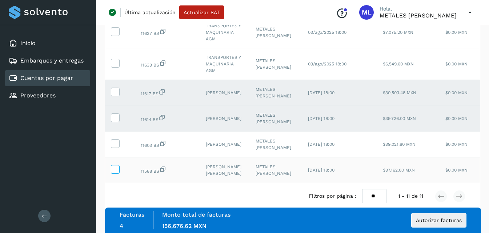
click at [116, 165] on icon at bounding box center [115, 169] width 8 height 8
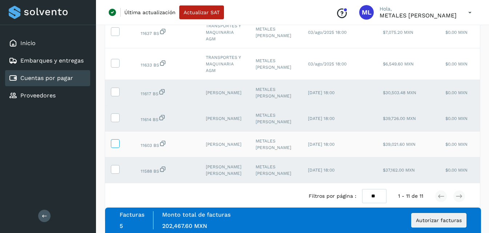
click at [116, 140] on icon at bounding box center [115, 143] width 8 height 8
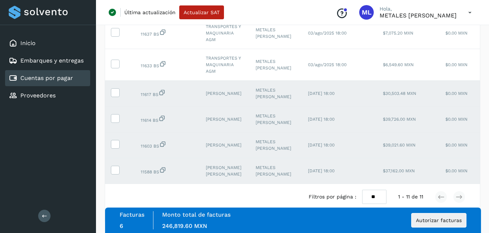
scroll to position [218, 0]
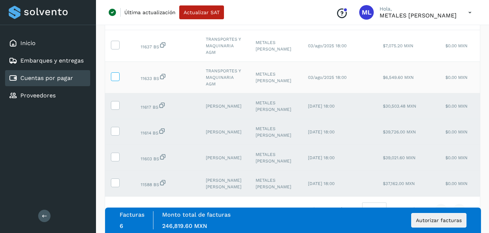
click at [114, 80] on icon at bounding box center [115, 76] width 8 height 8
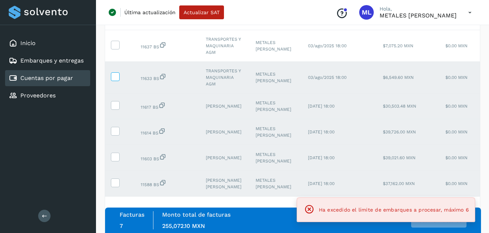
click at [112, 80] on icon at bounding box center [115, 76] width 8 height 8
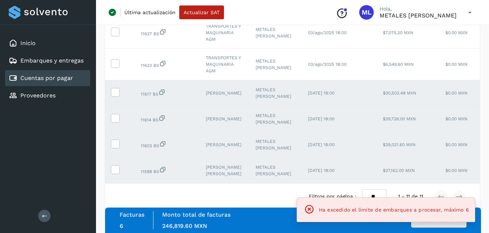
scroll to position [254, 0]
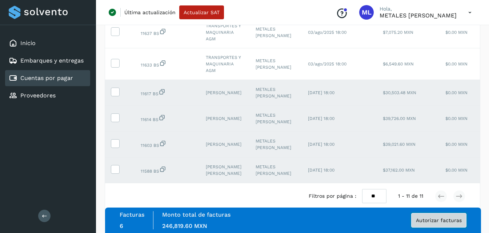
click at [435, 220] on span "Autorizar facturas" at bounding box center [439, 220] width 46 height 5
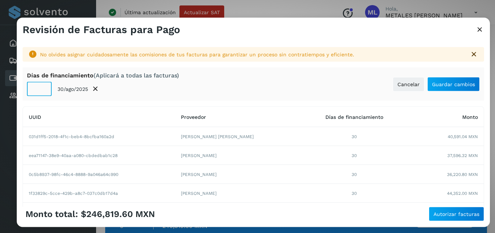
click at [43, 91] on input "**" at bounding box center [39, 89] width 25 height 15
click at [43, 91] on input "*" at bounding box center [39, 89] width 25 height 15
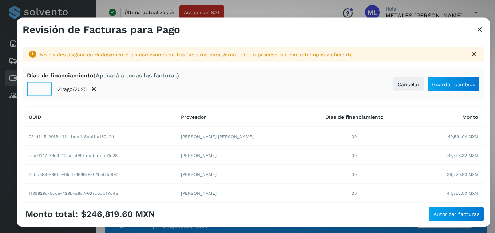
type input "*"
click at [43, 91] on input "*" at bounding box center [39, 89] width 25 height 15
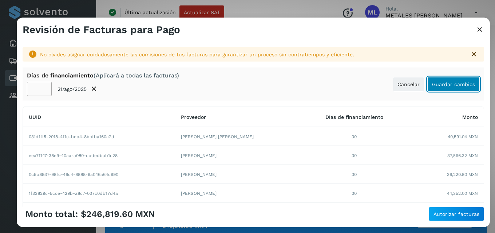
click at [445, 87] on button "Guardar cambios" at bounding box center [453, 84] width 52 height 15
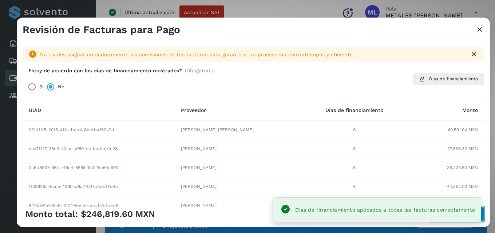
click at [483, 213] on button "Autorizar facturas" at bounding box center [456, 214] width 55 height 15
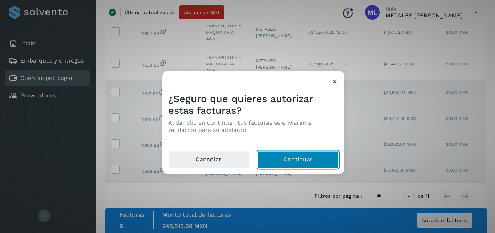
click at [303, 162] on button "Continuar" at bounding box center [298, 159] width 81 height 17
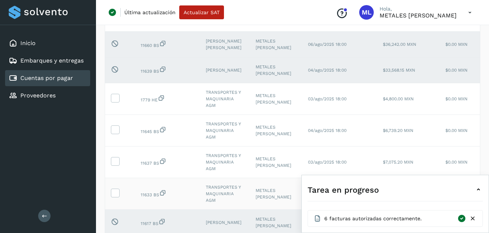
scroll to position [118, 0]
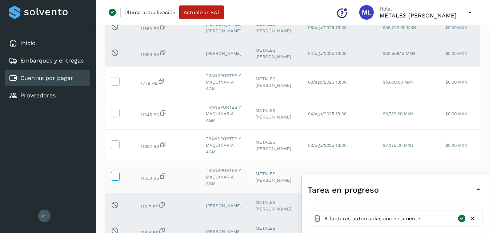
click at [114, 180] on icon at bounding box center [115, 176] width 8 height 8
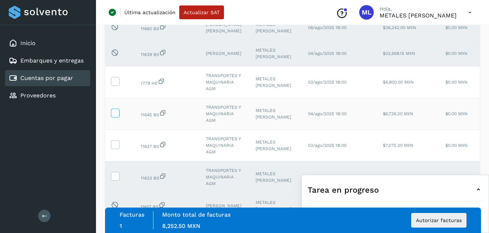
click at [116, 116] on icon at bounding box center [115, 113] width 8 height 8
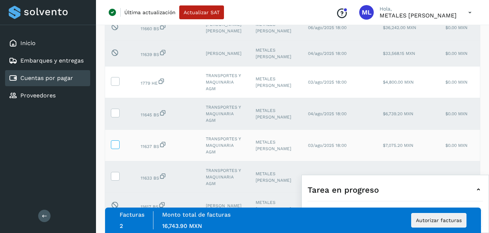
click at [117, 148] on icon at bounding box center [115, 144] width 8 height 8
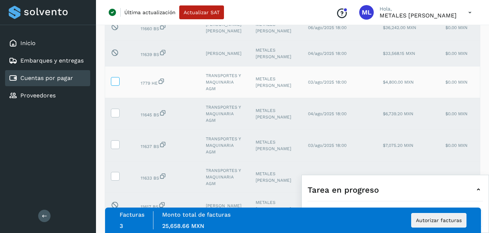
click at [118, 85] on icon at bounding box center [115, 81] width 8 height 8
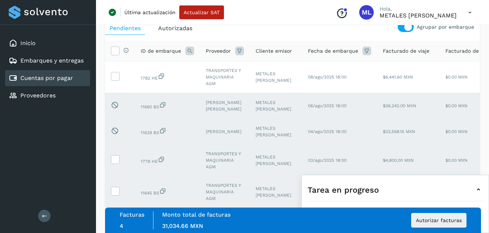
scroll to position [9, 0]
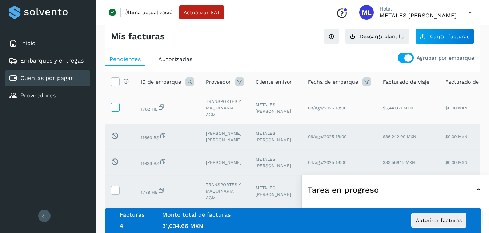
click at [118, 109] on icon at bounding box center [115, 107] width 8 height 8
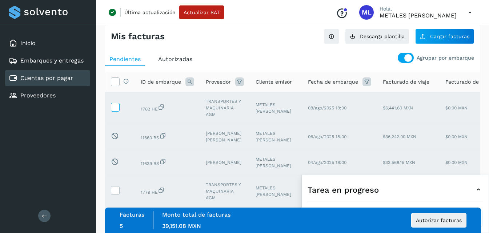
click at [117, 107] on icon at bounding box center [115, 107] width 8 height 8
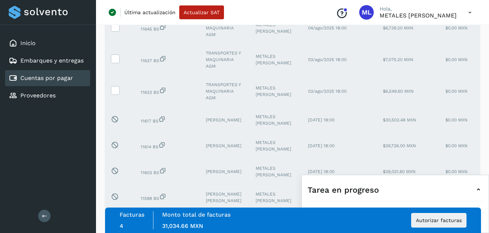
scroll to position [181, 0]
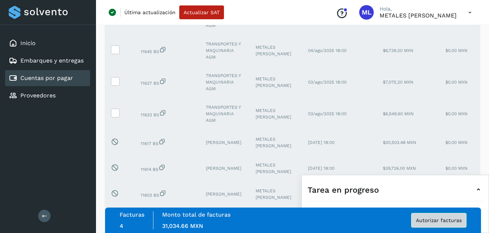
click at [452, 220] on span "Autorizar facturas" at bounding box center [439, 220] width 46 height 5
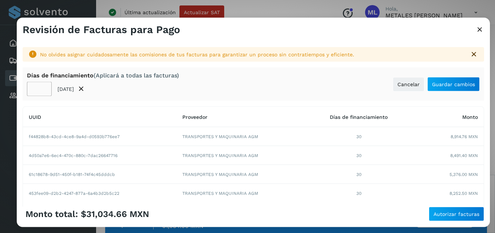
click at [46, 91] on input "**" at bounding box center [39, 89] width 25 height 15
click at [44, 92] on input "**" at bounding box center [39, 89] width 25 height 15
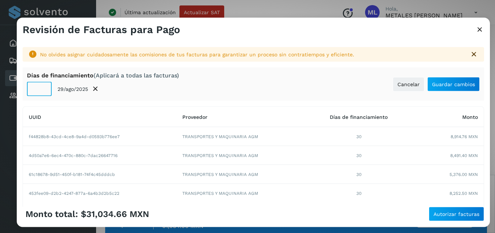
click at [44, 92] on input "**" at bounding box center [39, 89] width 25 height 15
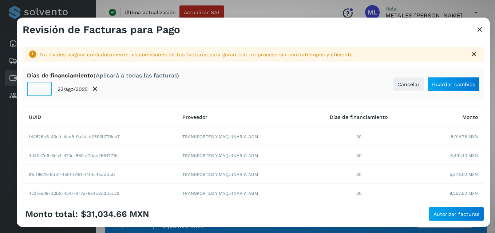
click at [44, 92] on input "**" at bounding box center [39, 89] width 25 height 15
click at [44, 92] on input "*" at bounding box center [39, 89] width 25 height 15
type input "*"
click at [44, 92] on input "*" at bounding box center [39, 89] width 25 height 15
click at [461, 84] on span "Guardar cambios" at bounding box center [453, 83] width 43 height 5
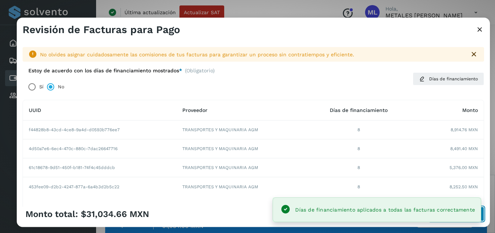
click at [481, 215] on button "Autorizar facturas" at bounding box center [456, 214] width 55 height 15
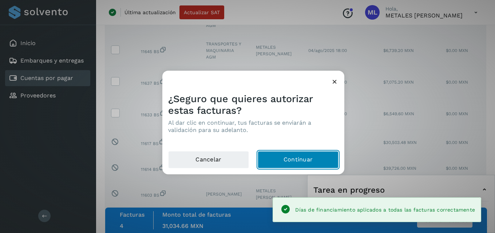
click at [298, 167] on button "Continuar" at bounding box center [298, 159] width 81 height 17
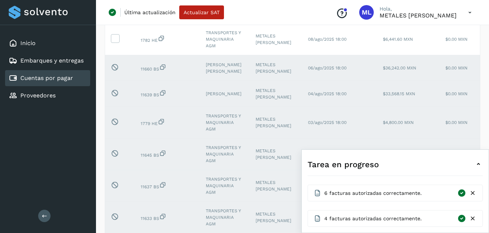
scroll to position [127, 0]
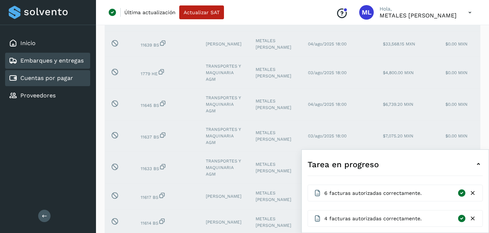
click at [39, 57] on div "Embarques y entregas" at bounding box center [46, 60] width 75 height 9
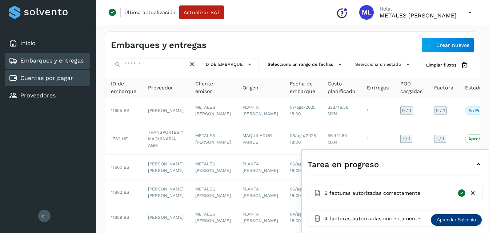
click at [34, 73] on div "Cuentas por pagar" at bounding box center [47, 78] width 85 height 16
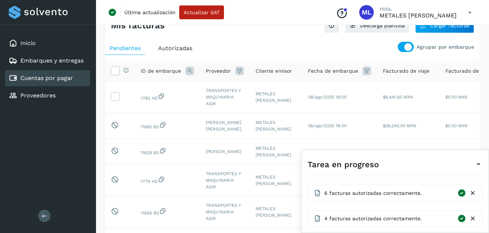
scroll to position [36, 0]
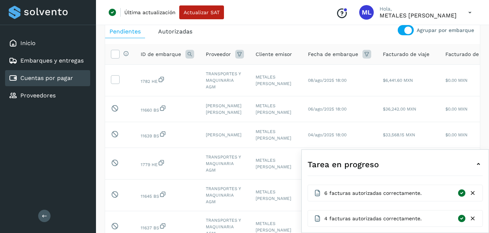
click at [480, 164] on icon at bounding box center [478, 164] width 9 height 9
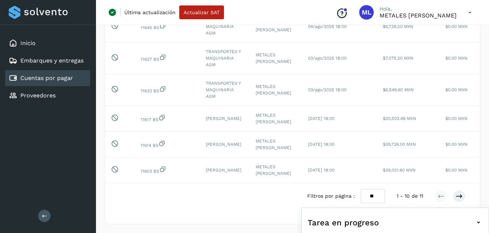
scroll to position [0, 0]
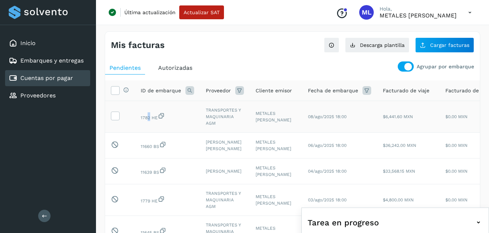
click at [150, 116] on span "1782 HE" at bounding box center [153, 117] width 24 height 5
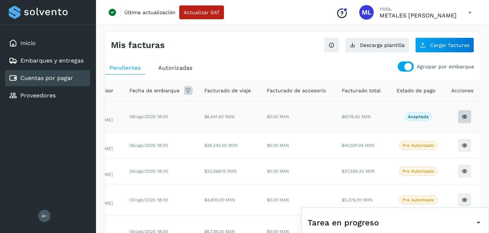
click at [462, 118] on icon at bounding box center [465, 117] width 6 height 6
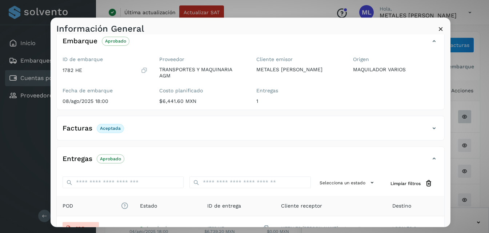
scroll to position [144, 0]
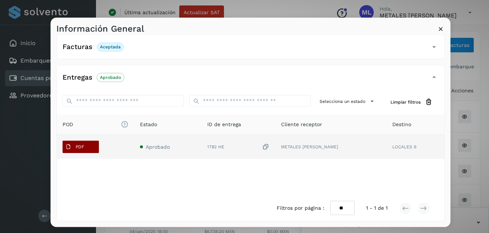
click at [77, 144] on span "PDF" at bounding box center [75, 147] width 24 height 12
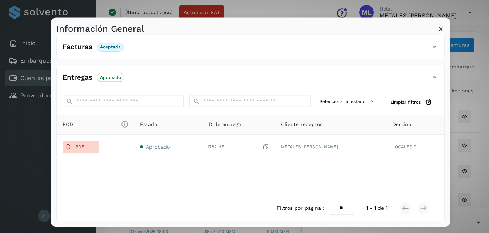
click at [441, 25] on icon at bounding box center [441, 29] width 8 height 8
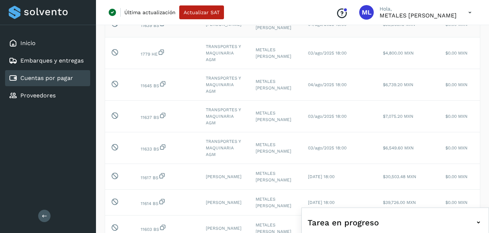
scroll to position [0, 0]
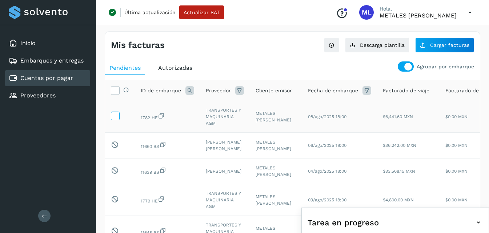
click at [117, 117] on icon at bounding box center [115, 116] width 8 height 8
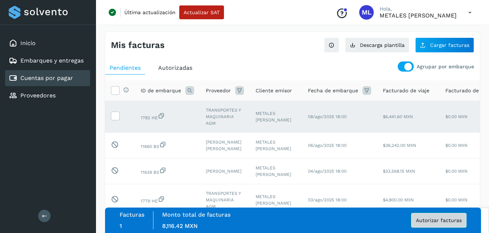
click at [424, 221] on span "Autorizar facturas" at bounding box center [439, 220] width 46 height 5
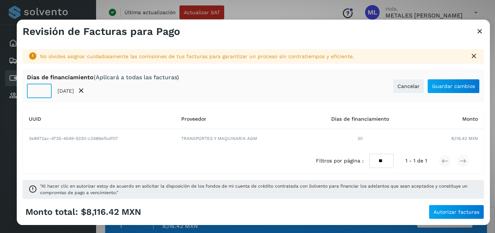
drag, startPoint x: 31, startPoint y: 91, endPoint x: 56, endPoint y: 91, distance: 25.1
click at [56, 91] on div "** 12/sep/2025" at bounding box center [103, 91] width 152 height 15
type input "*"
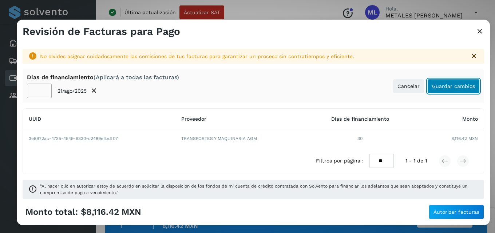
click at [445, 87] on span "Guardar cambios" at bounding box center [453, 86] width 43 height 5
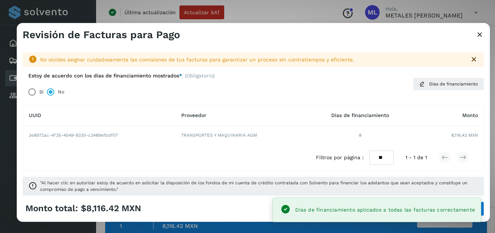
click at [484, 214] on div "Monto total: $8,116.42 MXN Autorizar facturas" at bounding box center [253, 212] width 473 height 20
click at [482, 214] on button "Autorizar facturas" at bounding box center [456, 209] width 55 height 15
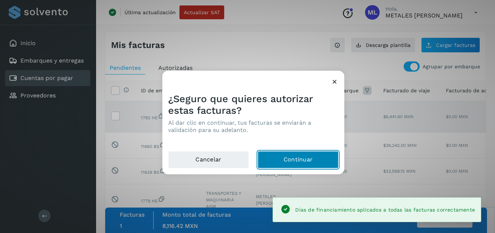
click at [293, 155] on button "Continuar" at bounding box center [298, 159] width 81 height 17
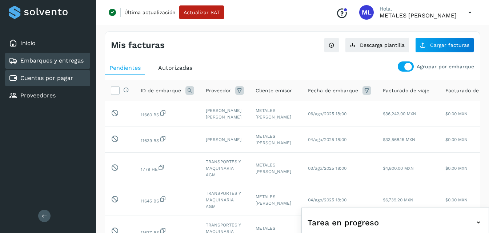
click at [55, 57] on div "Embarques y entregas" at bounding box center [46, 60] width 75 height 9
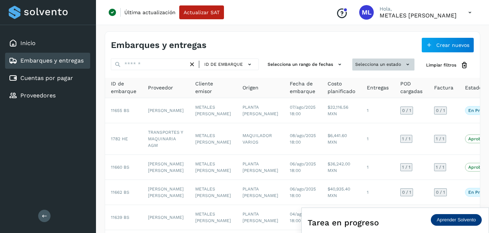
click at [380, 66] on button "Selecciona un estado" at bounding box center [384, 65] width 62 height 12
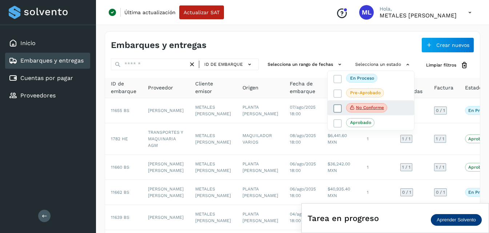
click at [358, 111] on span "No conforme" at bounding box center [366, 107] width 41 height 9
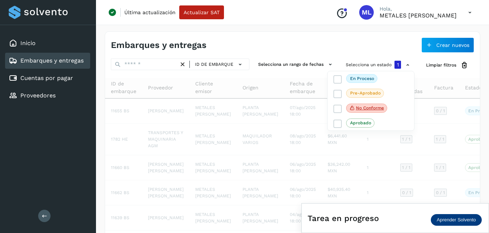
click at [286, 29] on div at bounding box center [244, 116] width 489 height 233
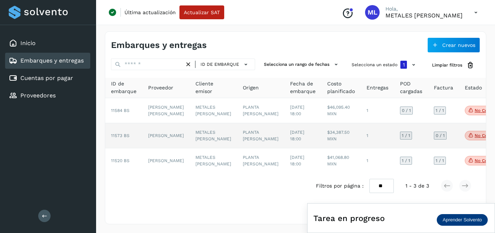
click at [156, 144] on td "[PERSON_NAME]" at bounding box center [165, 135] width 47 height 25
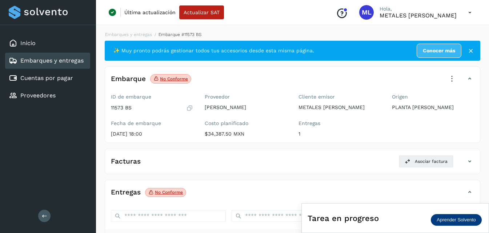
click at [449, 78] on icon at bounding box center [452, 79] width 16 height 16
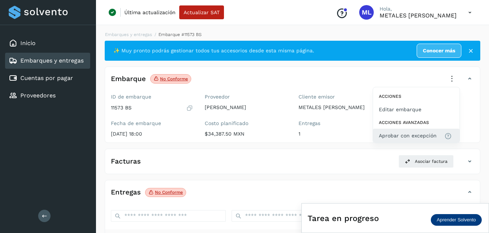
click at [392, 139] on span "Aprobar con excepción" at bounding box center [408, 136] width 58 height 8
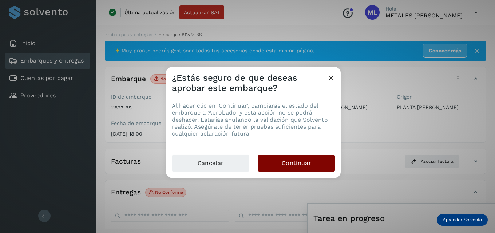
click at [306, 160] on span "Continuar" at bounding box center [296, 163] width 29 height 8
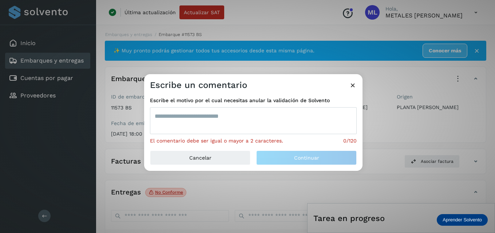
click at [200, 120] on textarea at bounding box center [253, 120] width 207 height 27
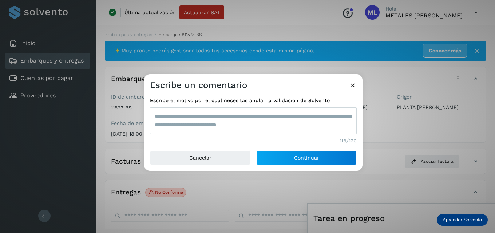
type textarea "**********"
click at [311, 145] on div "**********" at bounding box center [253, 121] width 218 height 60
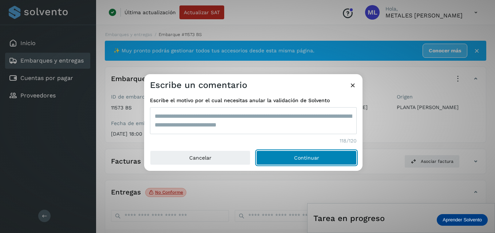
click at [307, 157] on span "Continuar" at bounding box center [306, 157] width 25 height 5
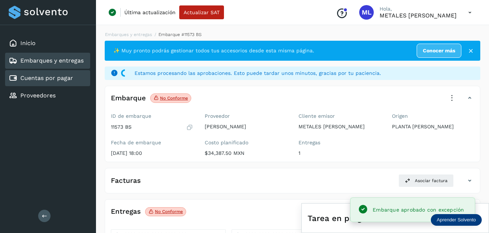
click at [49, 76] on link "Cuentas por pagar" at bounding box center [46, 78] width 53 height 7
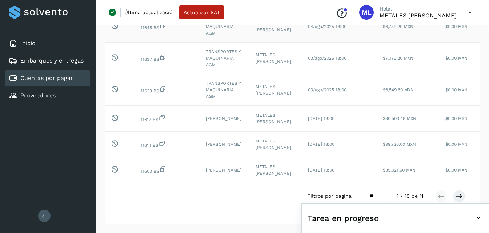
scroll to position [228, 0]
click at [371, 195] on select "** ** **" at bounding box center [373, 196] width 24 height 14
select select "**"
click at [362, 189] on select "** ** **" at bounding box center [373, 196] width 24 height 14
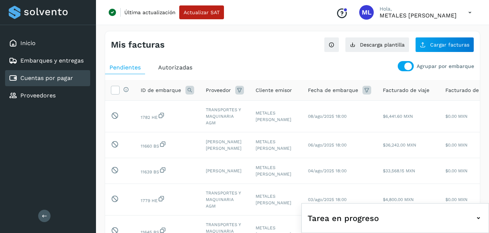
scroll to position [0, 0]
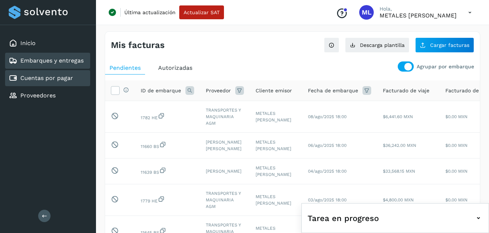
click at [80, 58] on link "Embarques y entregas" at bounding box center [51, 60] width 63 height 7
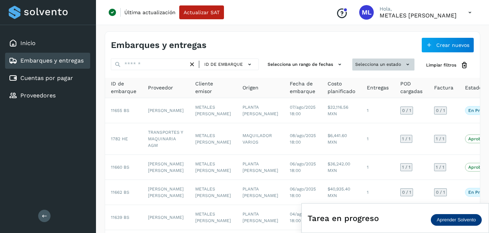
click at [379, 62] on button "Selecciona un estado" at bounding box center [384, 65] width 62 height 12
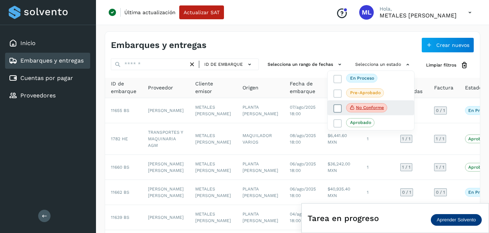
click at [355, 110] on span "No conforme" at bounding box center [366, 107] width 41 height 9
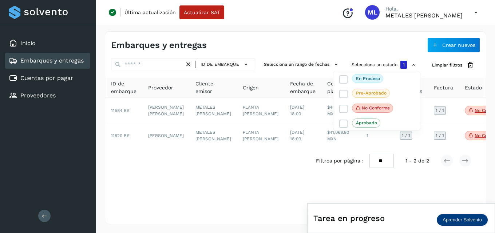
click at [292, 39] on div at bounding box center [247, 116] width 495 height 233
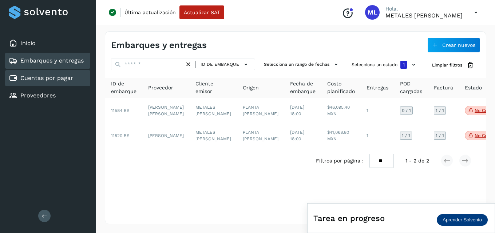
click at [60, 74] on div "Cuentas por pagar" at bounding box center [41, 78] width 64 height 9
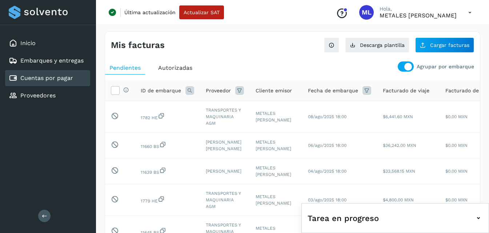
click at [189, 88] on icon at bounding box center [190, 90] width 9 height 9
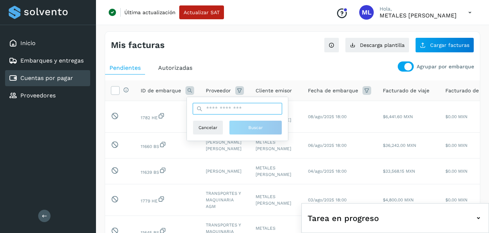
click at [218, 113] on input "text" at bounding box center [238, 109] width 90 height 12
type input "*****"
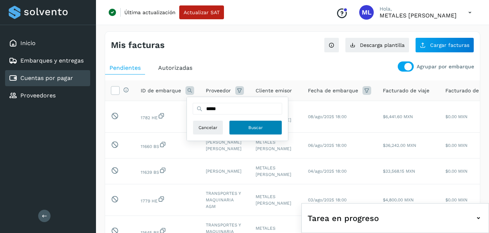
click at [244, 127] on button "Buscar" at bounding box center [255, 127] width 53 height 15
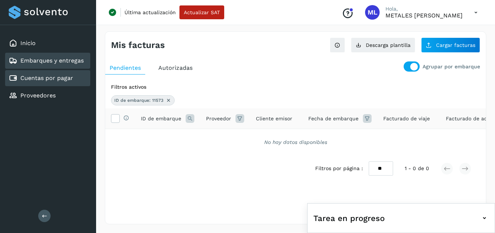
click at [56, 58] on link "Embarques y entregas" at bounding box center [51, 60] width 63 height 7
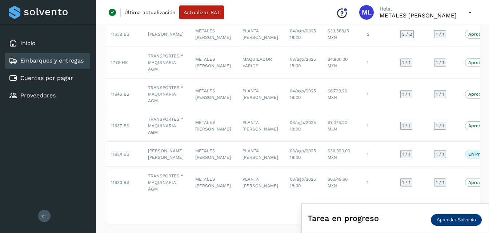
scroll to position [228, 0]
click at [50, 80] on link "Cuentas por pagar" at bounding box center [46, 78] width 53 height 7
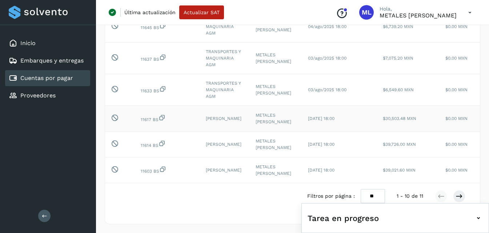
scroll to position [228, 0]
click at [373, 195] on select "** ** **" at bounding box center [373, 196] width 24 height 14
select select "**"
click at [362, 189] on select "** ** **" at bounding box center [373, 196] width 24 height 14
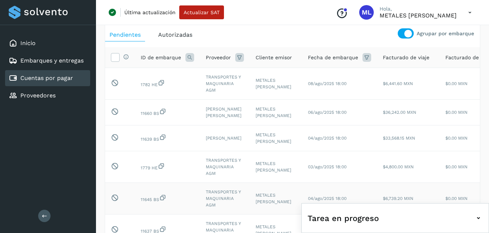
scroll to position [0, 0]
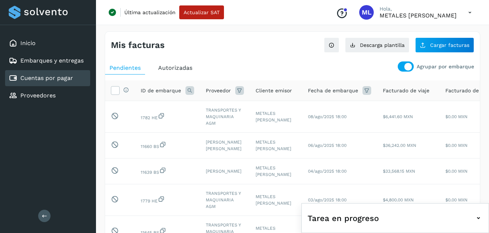
click at [188, 92] on icon at bounding box center [190, 90] width 9 height 9
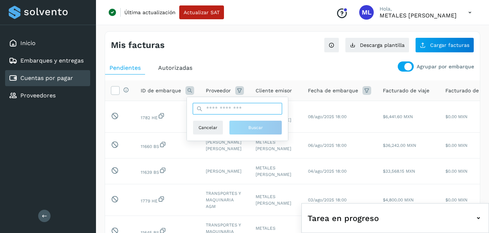
click at [240, 114] on input "text" at bounding box center [238, 109] width 90 height 12
type input "*****"
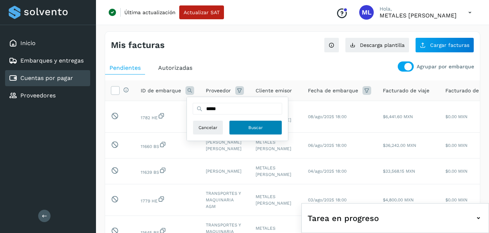
click at [249, 126] on span "Buscar" at bounding box center [255, 127] width 15 height 7
select select "**"
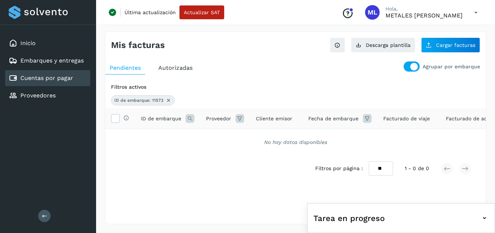
click at [167, 99] on icon at bounding box center [169, 101] width 6 height 6
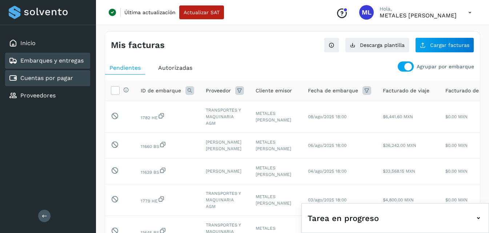
click at [57, 60] on link "Embarques y entregas" at bounding box center [51, 60] width 63 height 7
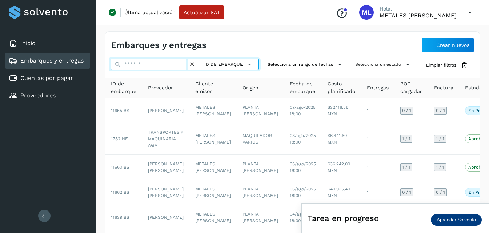
click at [139, 67] on input "text" at bounding box center [149, 65] width 77 height 12
type input "*****"
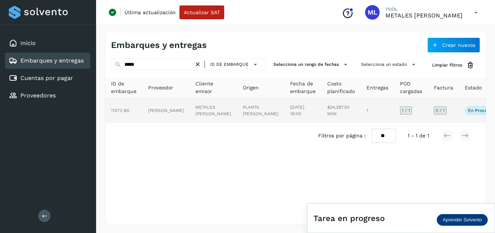
click at [290, 109] on span "20/jul/2025 18:00" at bounding box center [297, 111] width 14 height 12
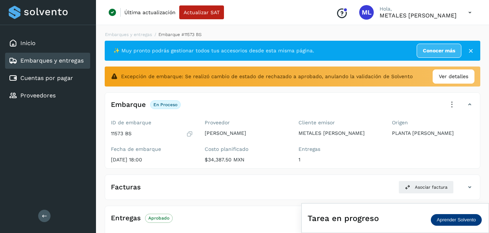
click at [42, 59] on link "Embarques y entregas" at bounding box center [51, 60] width 63 height 7
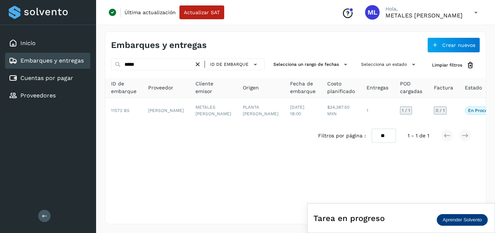
click at [42, 64] on link "Embarques y entregas" at bounding box center [51, 60] width 63 height 7
click at [199, 63] on icon at bounding box center [198, 65] width 8 height 8
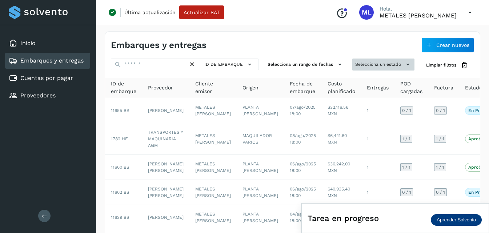
click at [373, 61] on button "Selecciona un estado" at bounding box center [384, 65] width 62 height 12
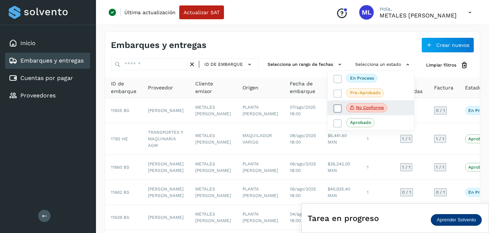
click at [357, 108] on p "No conforme" at bounding box center [370, 107] width 28 height 5
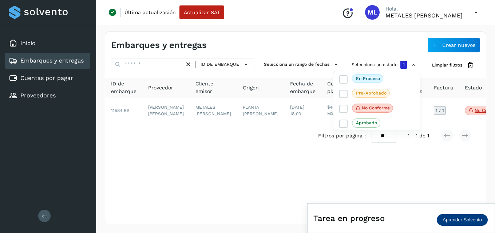
click at [374, 65] on div at bounding box center [247, 116] width 495 height 233
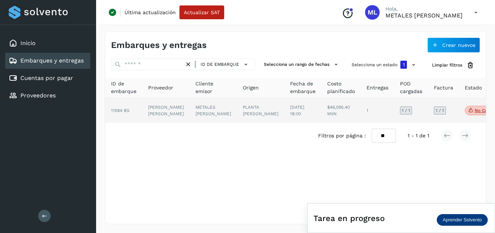
click at [120, 113] on span "11584 BS" at bounding box center [120, 110] width 19 height 5
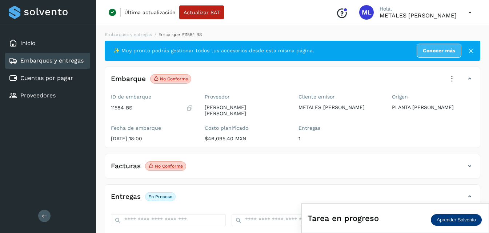
click at [70, 61] on link "Embarques y entregas" at bounding box center [51, 60] width 63 height 7
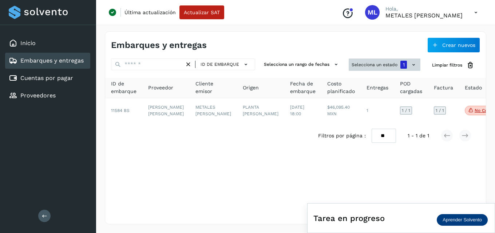
click at [411, 66] on icon at bounding box center [414, 65] width 8 height 8
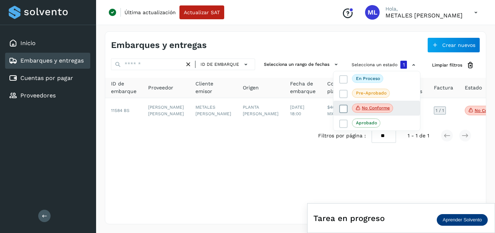
click at [343, 108] on icon at bounding box center [343, 108] width 7 height 7
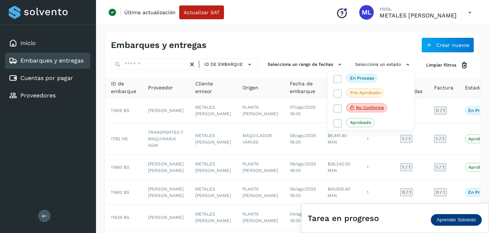
click at [163, 65] on div at bounding box center [244, 116] width 489 height 233
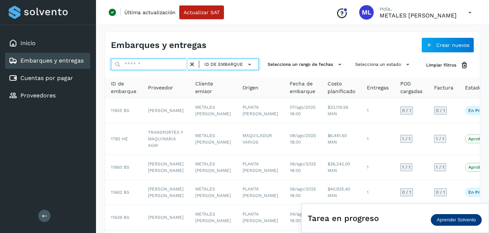
click at [160, 64] on input "text" at bounding box center [149, 65] width 77 height 12
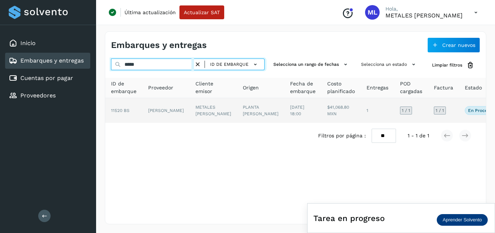
type input "*****"
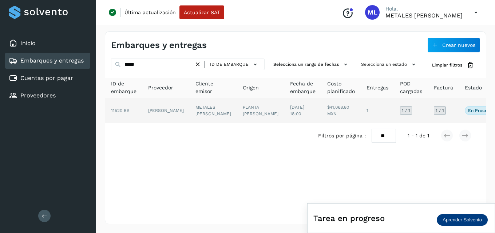
click at [190, 112] on td "[PERSON_NAME]" at bounding box center [213, 110] width 47 height 25
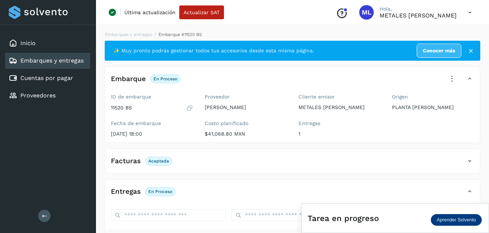
click at [63, 57] on link "Embarques y entregas" at bounding box center [51, 60] width 63 height 7
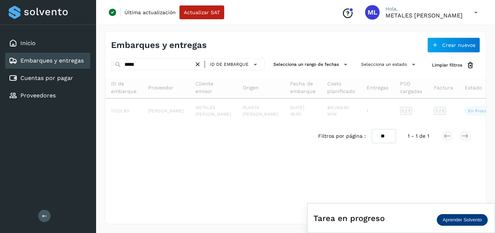
click at [201, 64] on icon at bounding box center [198, 65] width 8 height 8
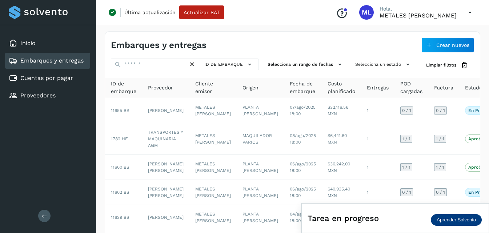
click at [199, 63] on div "ID de embarque" at bounding box center [226, 64] width 60 height 11
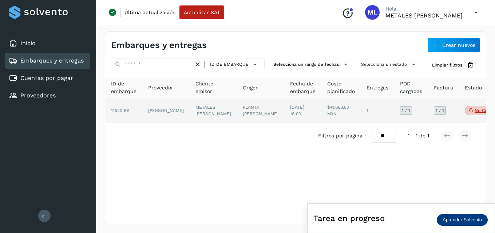
click at [190, 110] on td "[PERSON_NAME]" at bounding box center [213, 110] width 47 height 25
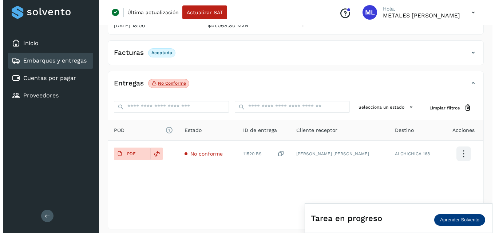
scroll to position [109, 0]
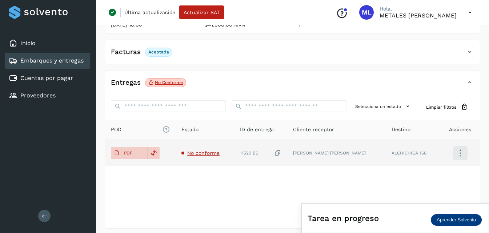
click at [196, 151] on span "No conforme" at bounding box center [203, 153] width 32 height 6
